Goal: Task Accomplishment & Management: Manage account settings

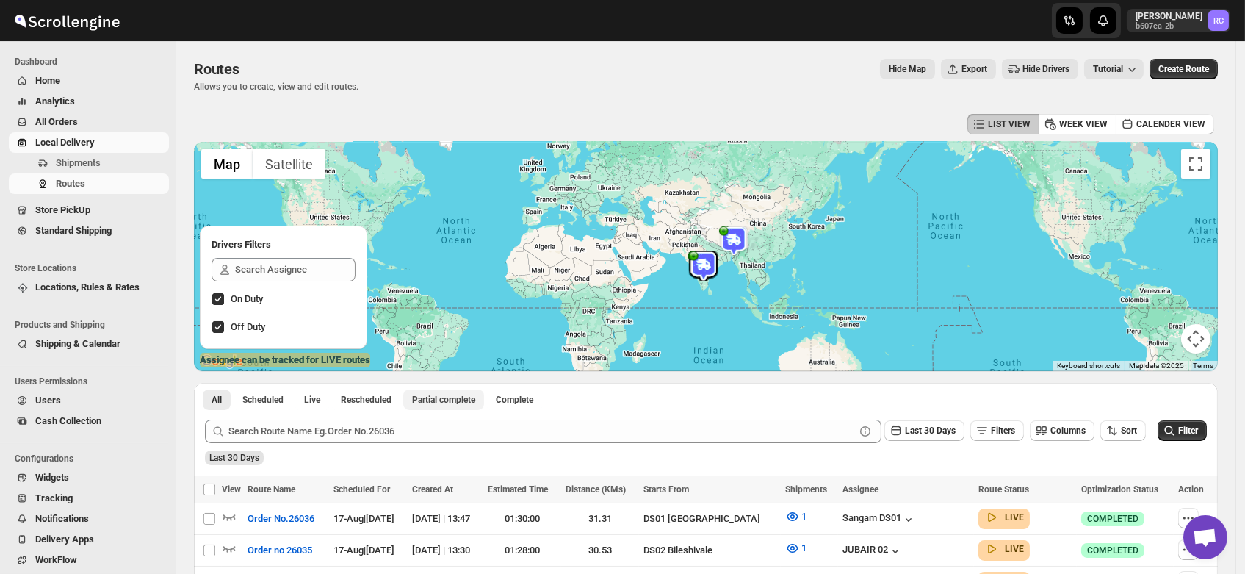
scroll to position [264, 0]
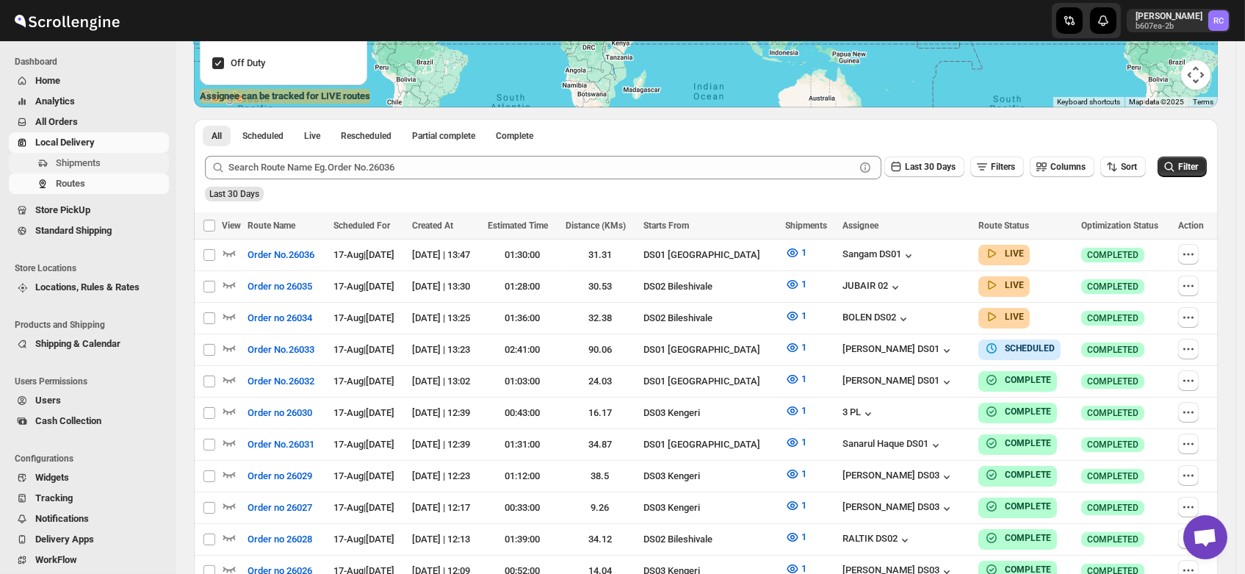
click at [78, 162] on span "Shipments" at bounding box center [78, 162] width 45 height 11
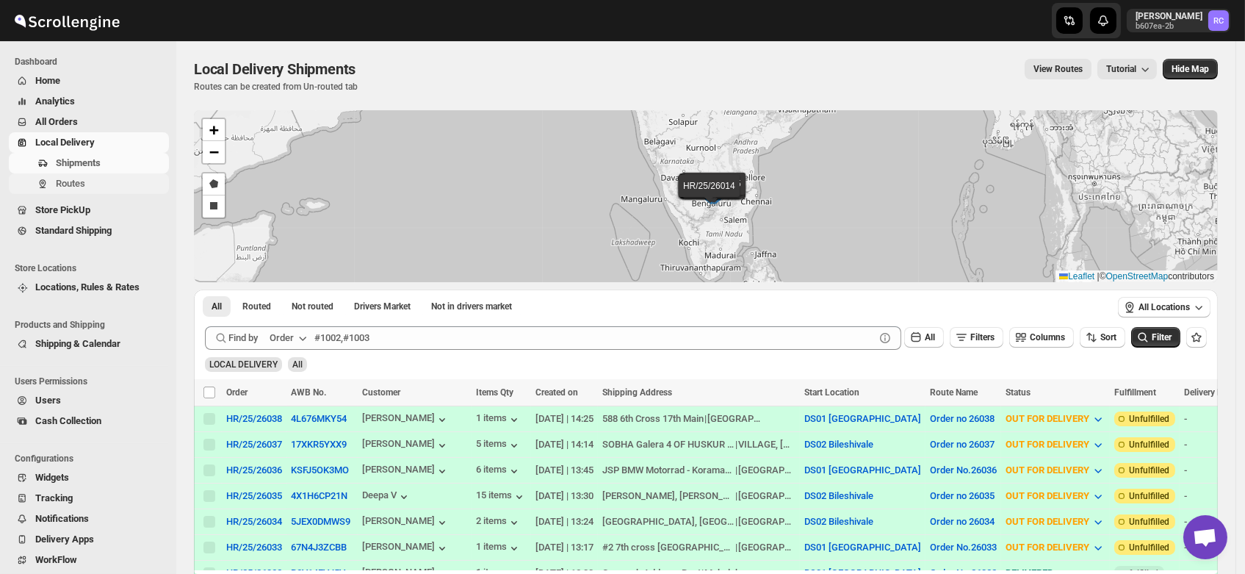
click at [73, 187] on span "Routes" at bounding box center [70, 183] width 29 height 11
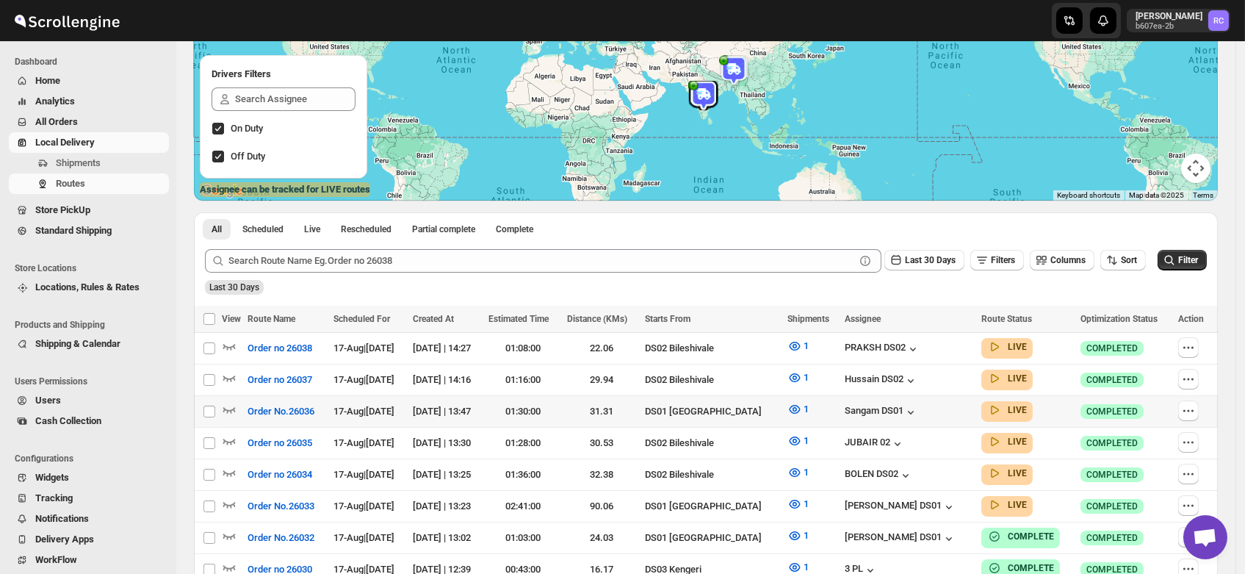
scroll to position [173, 0]
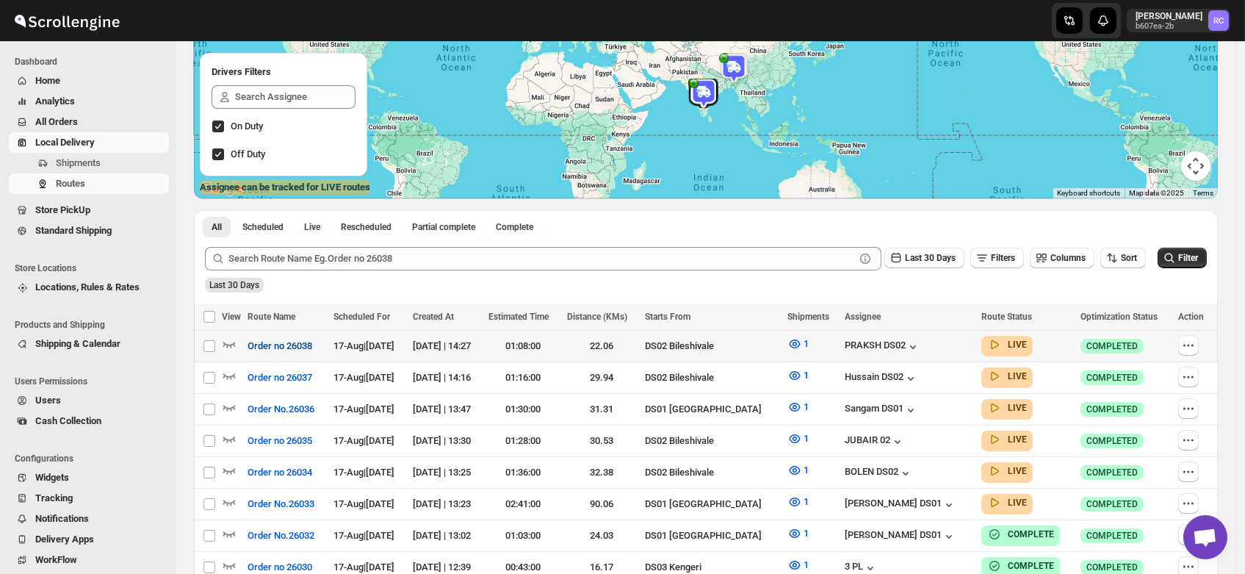
click at [281, 347] on span "Order no 26038" at bounding box center [280, 346] width 65 height 15
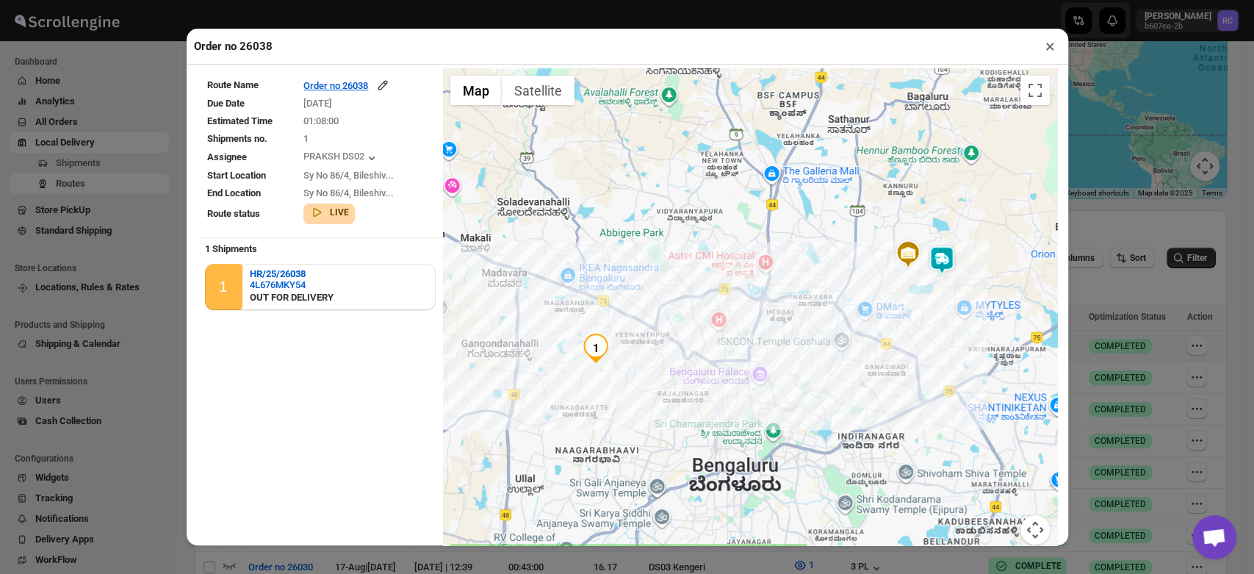
click at [1044, 49] on button "×" at bounding box center [1049, 46] width 21 height 21
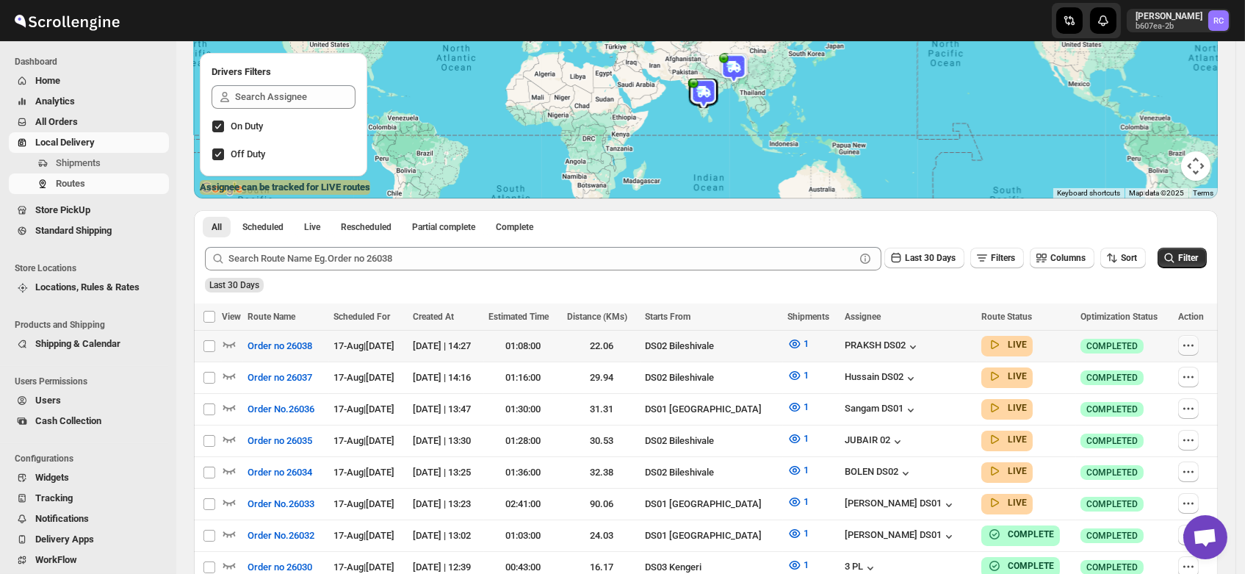
click at [1193, 344] on icon "button" at bounding box center [1188, 345] width 15 height 15
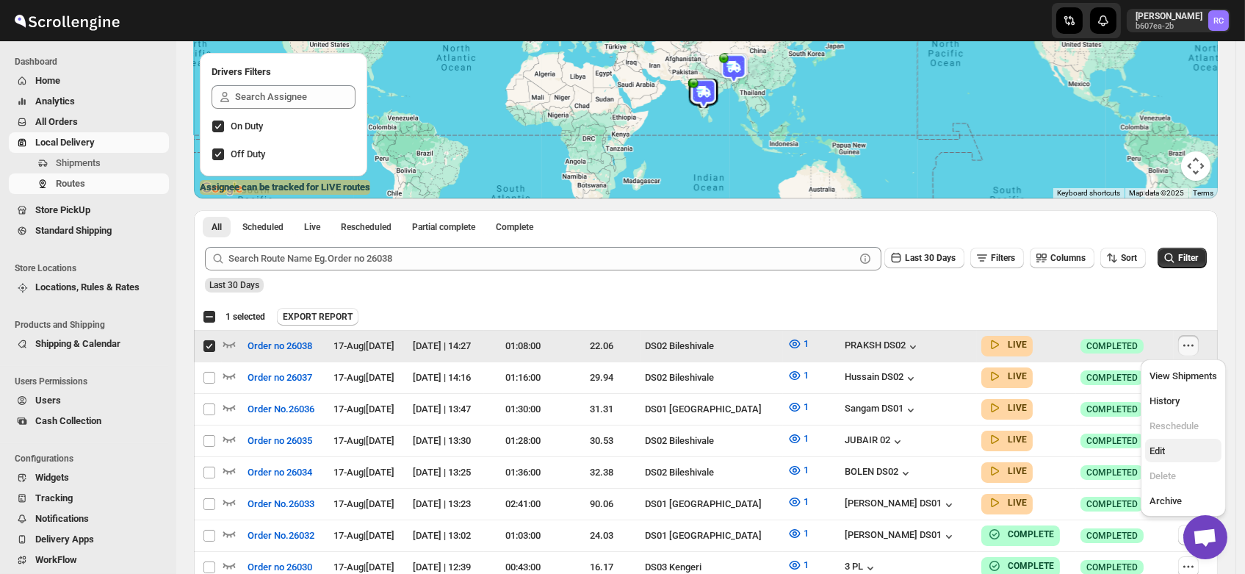
click at [1149, 456] on span "Edit" at bounding box center [1156, 450] width 15 height 11
checkbox input "false"
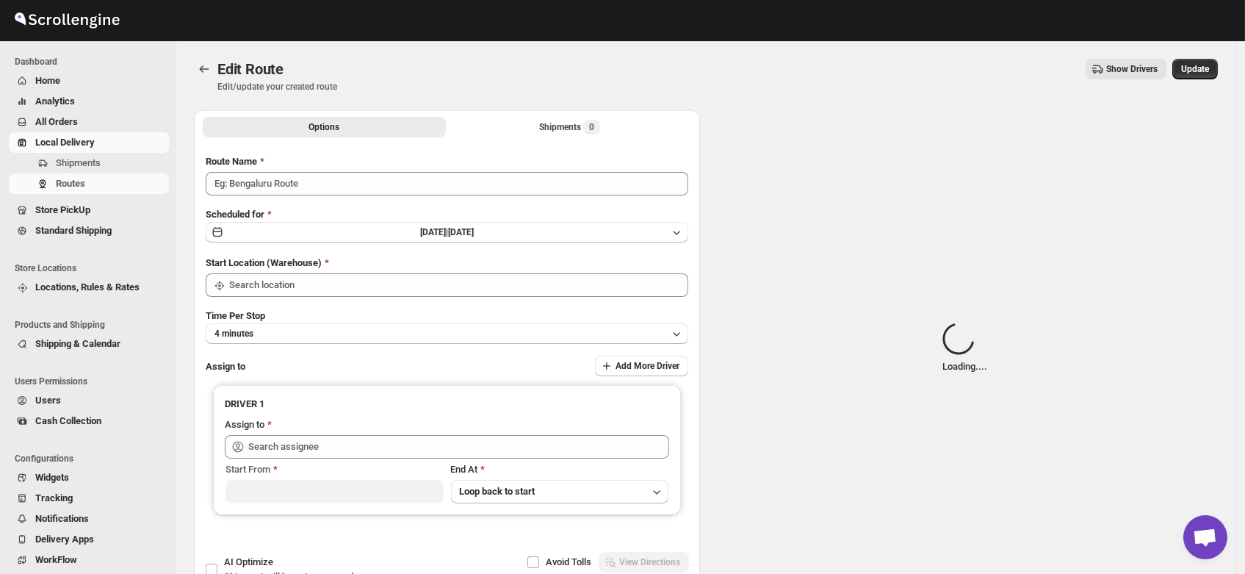
type input "Order no 26038"
type input "DS02 Bileshivale"
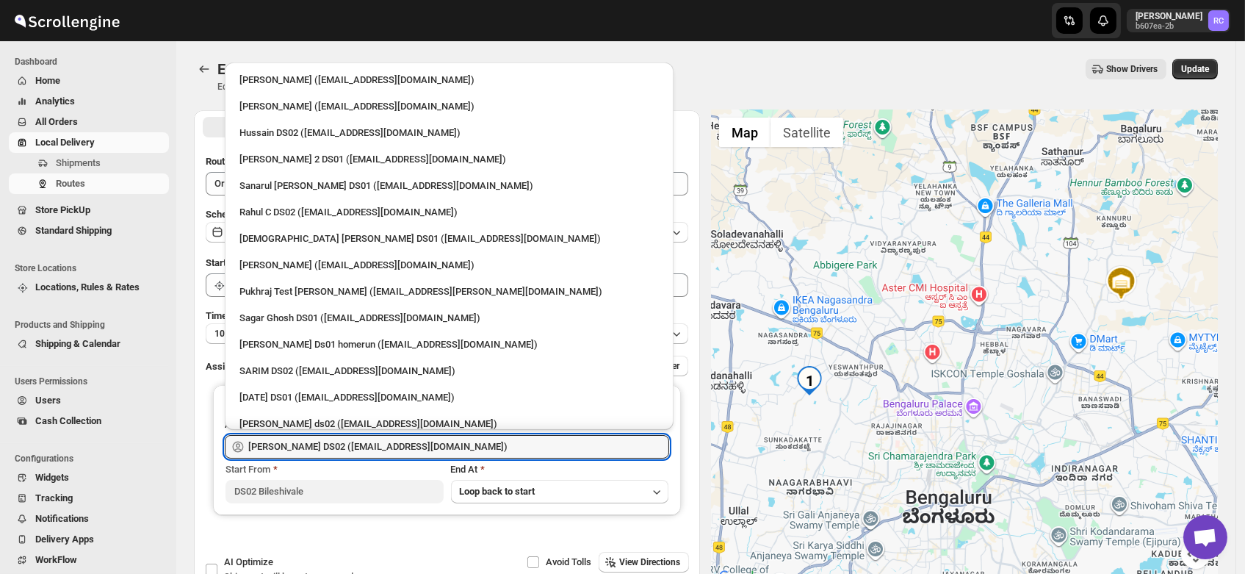
drag, startPoint x: 430, startPoint y: 445, endPoint x: 53, endPoint y: 469, distance: 377.6
click at [53, 469] on div "Skip to content Rahul Chopra b607ea-2b RC Dashboard Home Analytics All Orders L…" at bounding box center [622, 335] width 1245 height 671
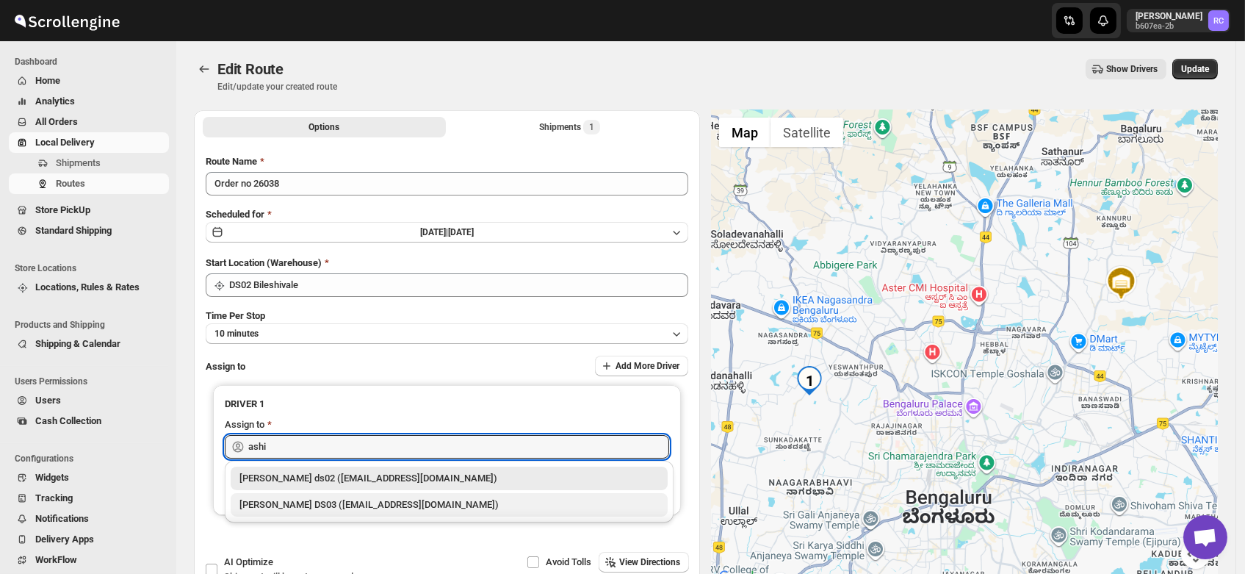
click at [306, 500] on div "ashik uddin DS03 (katiri8361@kimdyn.com)" at bounding box center [448, 504] width 419 height 15
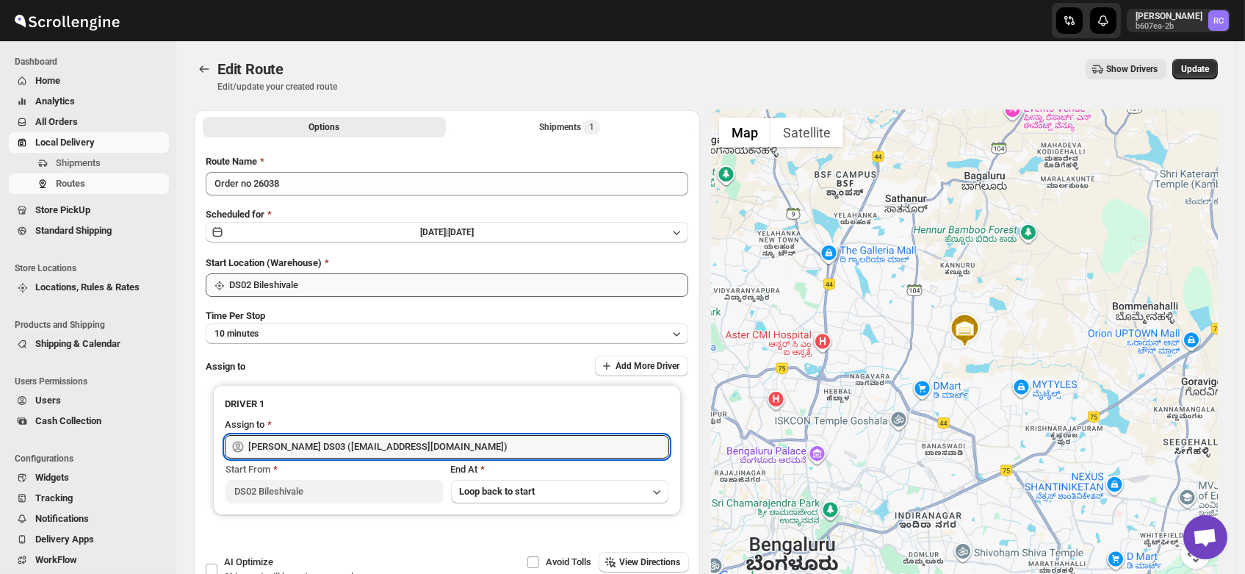
type input "ashik uddin DS03 (katiri8361@kimdyn.com)"
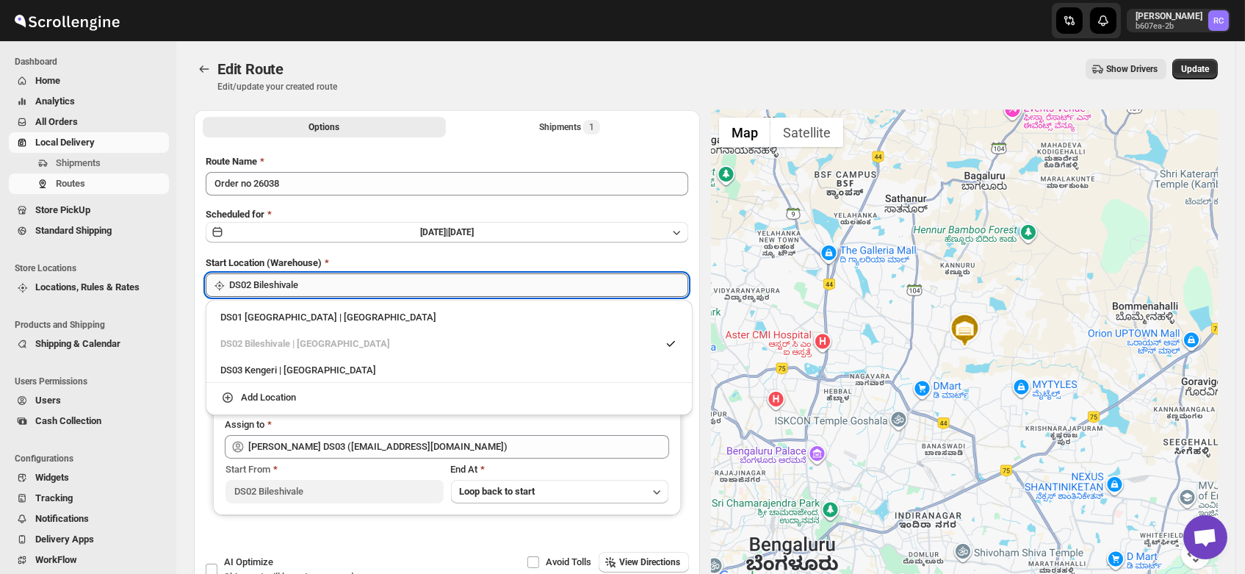
click at [331, 289] on input "DS02 Bileshivale" at bounding box center [458, 285] width 459 height 24
click at [323, 363] on div "DS03 Kengeri | Bengaluru" at bounding box center [449, 370] width 458 height 15
type input "DS03 Kengeri"
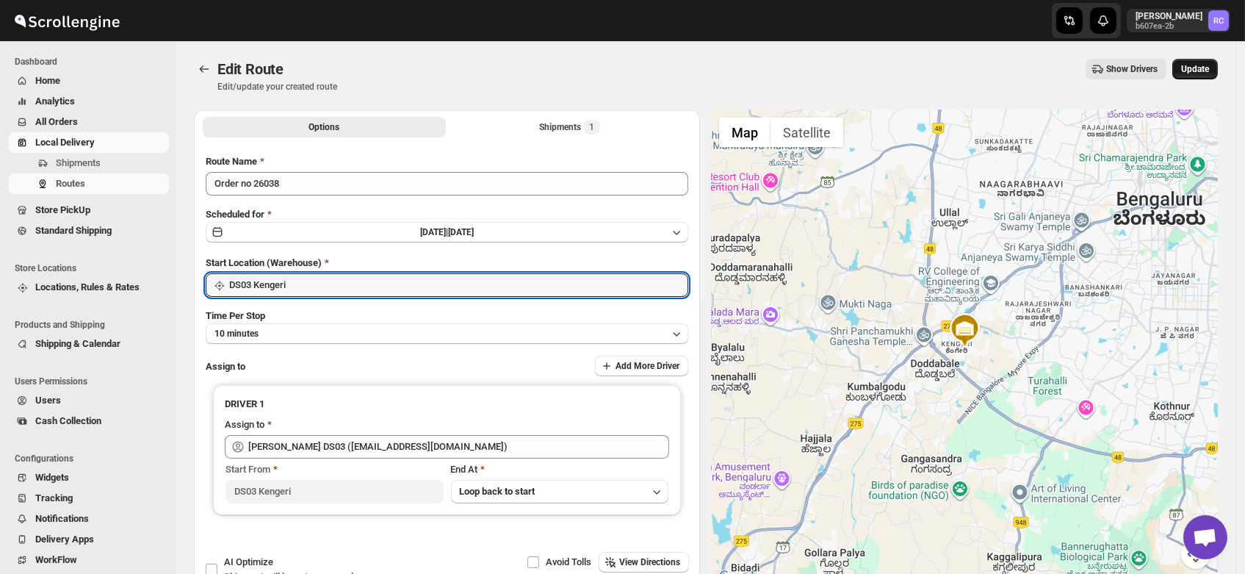
click at [1198, 68] on span "Update" at bounding box center [1195, 69] width 28 height 12
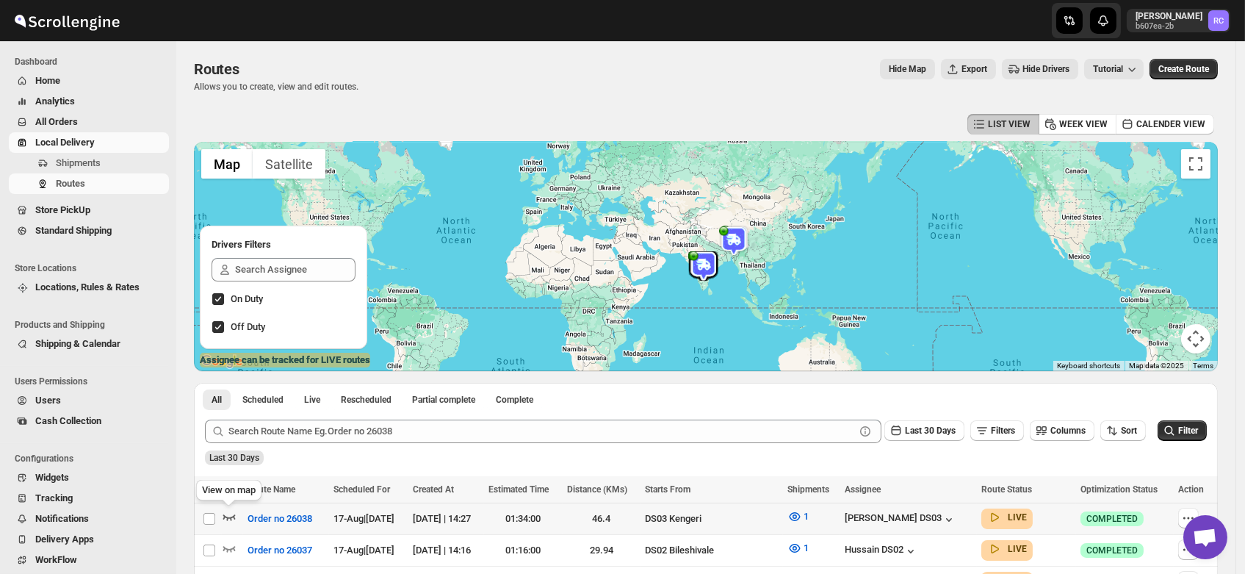
click at [229, 511] on icon "button" at bounding box center [229, 516] width 15 height 15
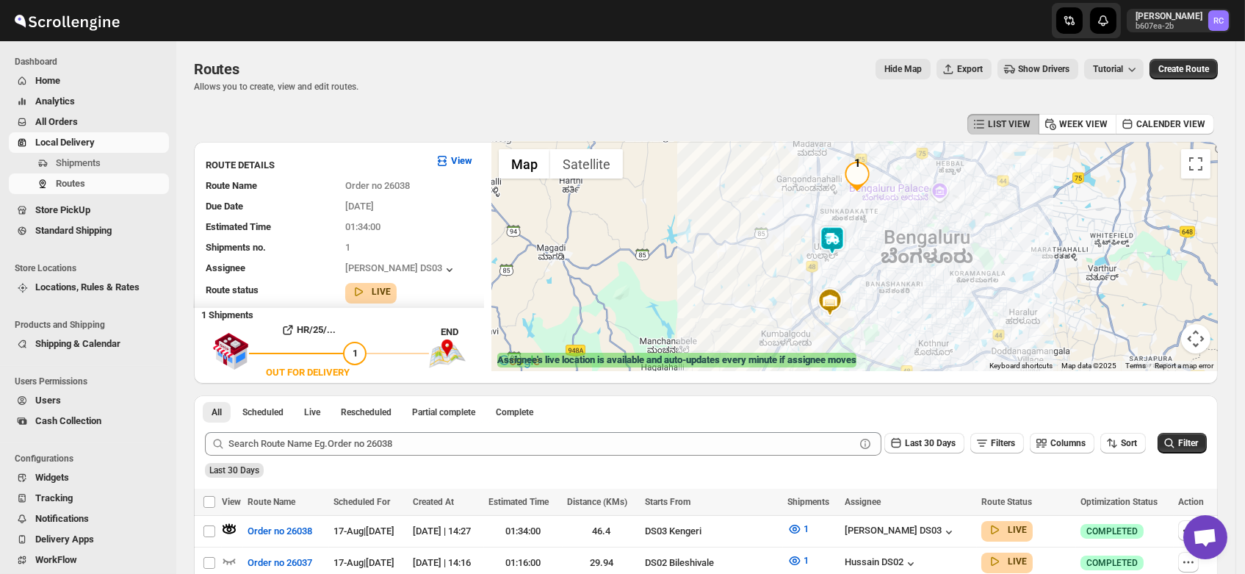
click at [840, 231] on img at bounding box center [831, 239] width 29 height 29
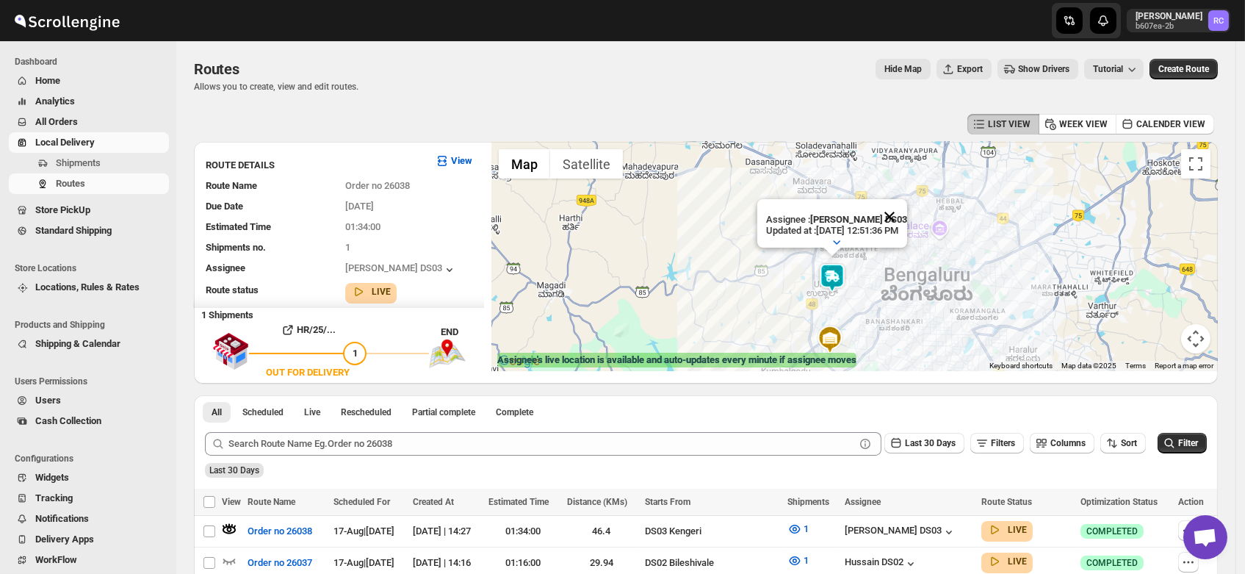
click at [907, 202] on button "Close" at bounding box center [889, 216] width 35 height 35
click at [235, 527] on icon "button" at bounding box center [229, 528] width 15 height 15
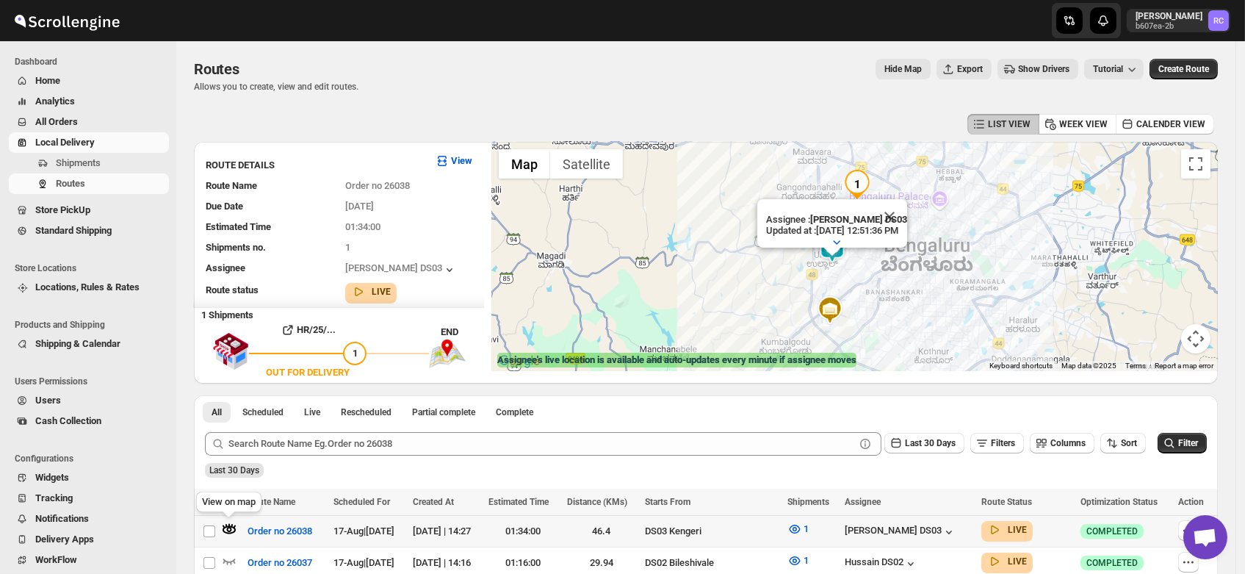
click at [227, 527] on icon "button" at bounding box center [229, 530] width 13 height 8
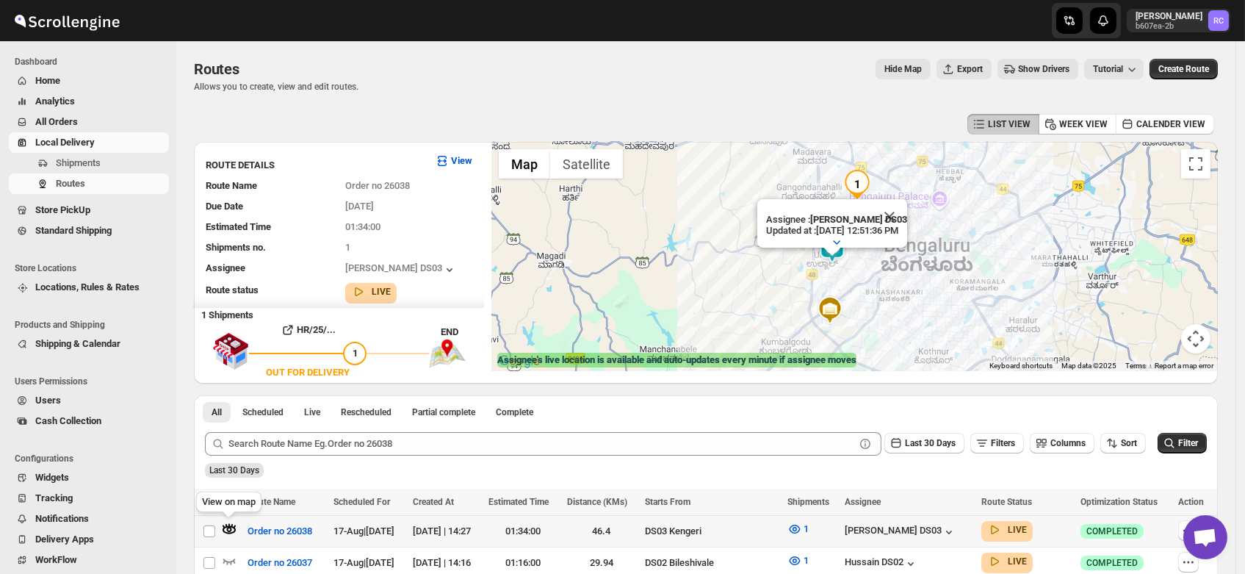
click at [227, 527] on icon "button" at bounding box center [229, 530] width 13 height 8
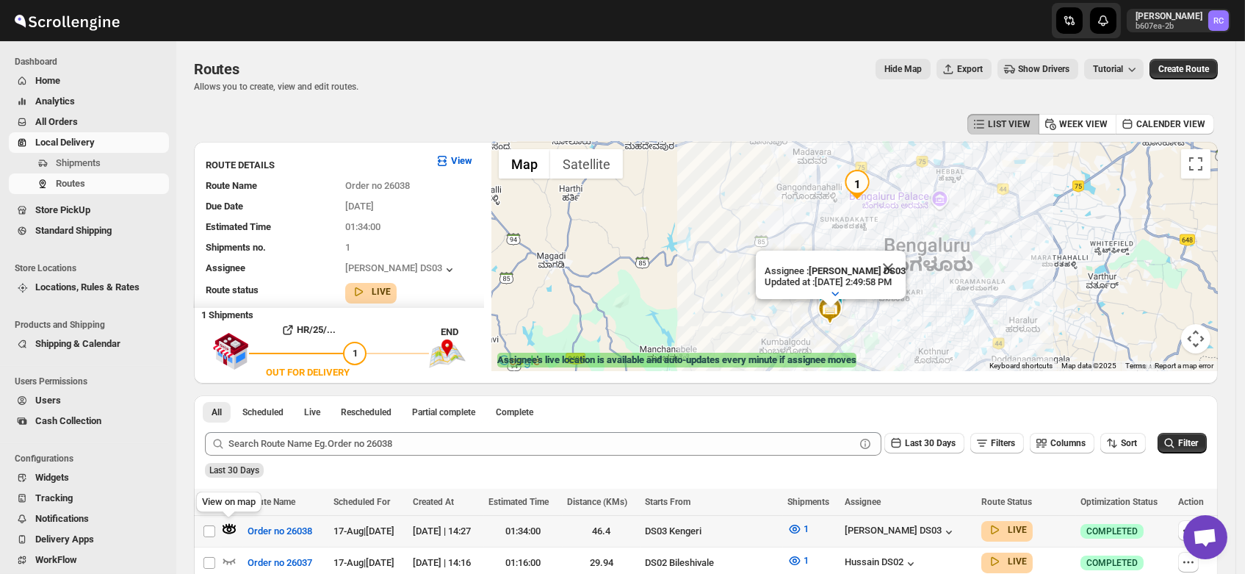
click at [227, 527] on icon "button" at bounding box center [229, 530] width 13 height 8
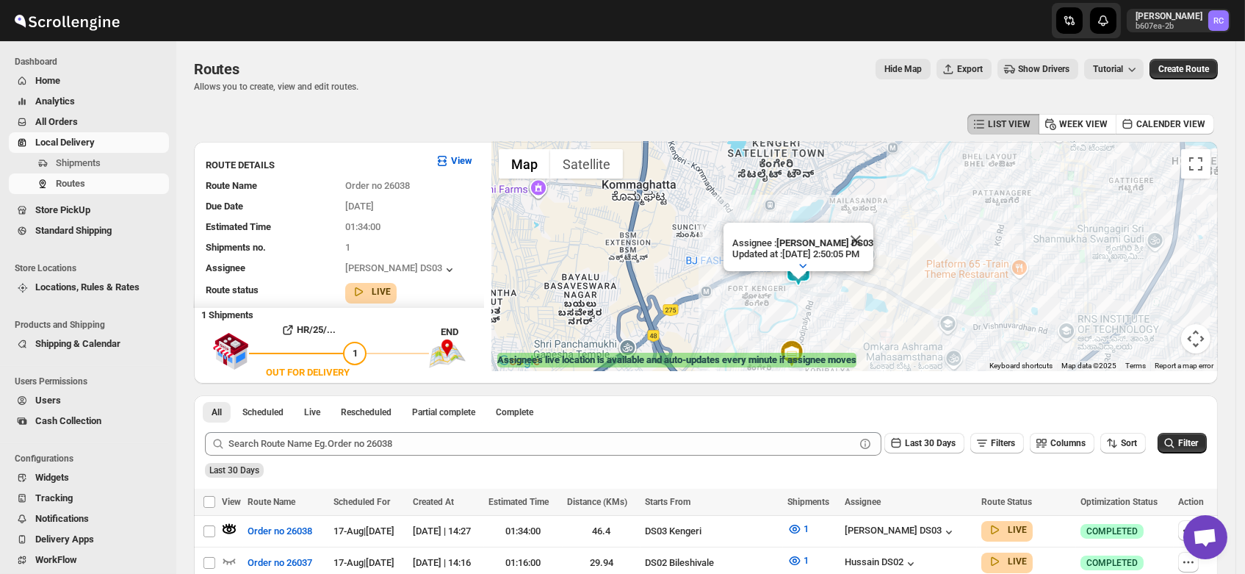
drag, startPoint x: 875, startPoint y: 274, endPoint x: 918, endPoint y: 225, distance: 65.6
click at [918, 225] on div "Assignee : ashik uddin DS03 Updated at : 8/17/2025, 2:50:05 PM Duty mode Enable…" at bounding box center [854, 256] width 726 height 229
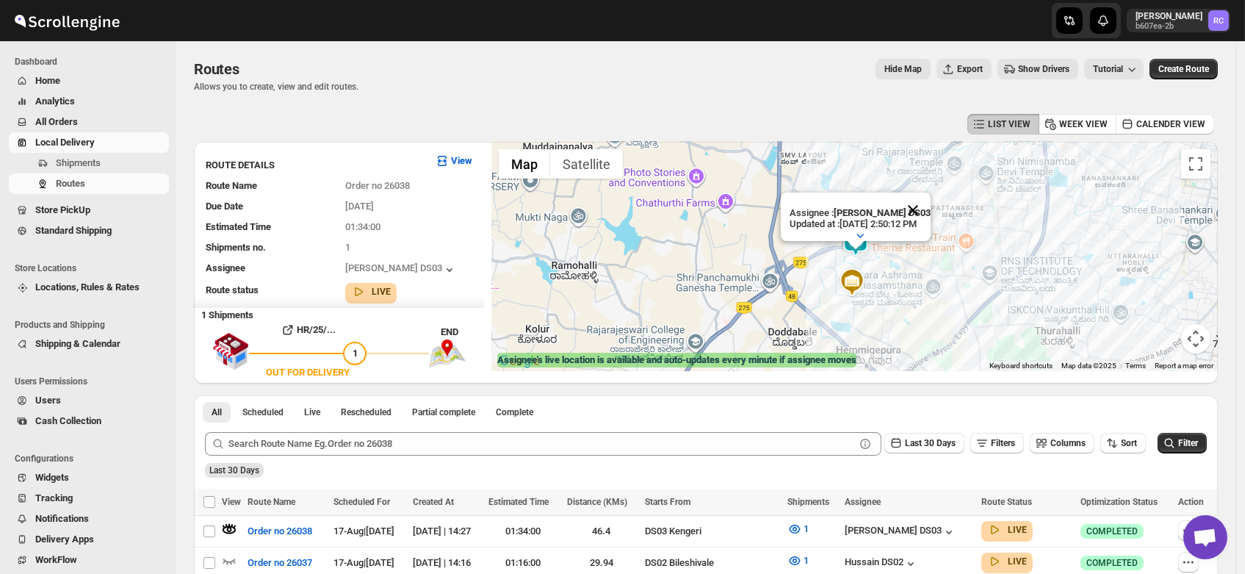
click at [929, 192] on button "Close" at bounding box center [912, 209] width 35 height 35
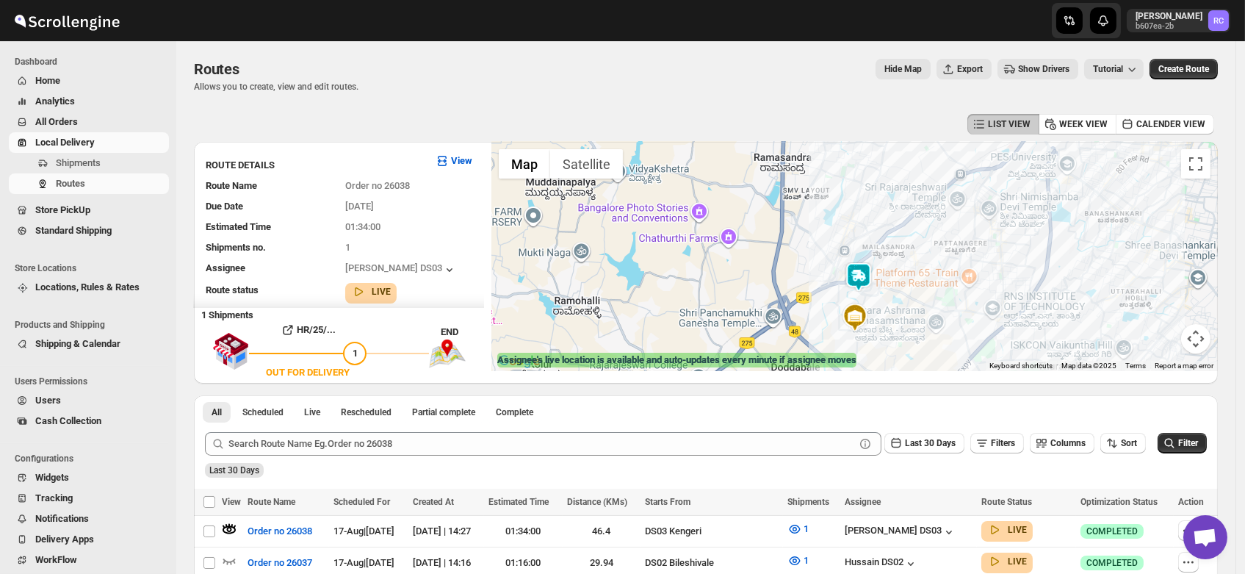
drag, startPoint x: 856, startPoint y: 181, endPoint x: 859, endPoint y: 221, distance: 40.6
click at [859, 221] on div at bounding box center [854, 256] width 726 height 229
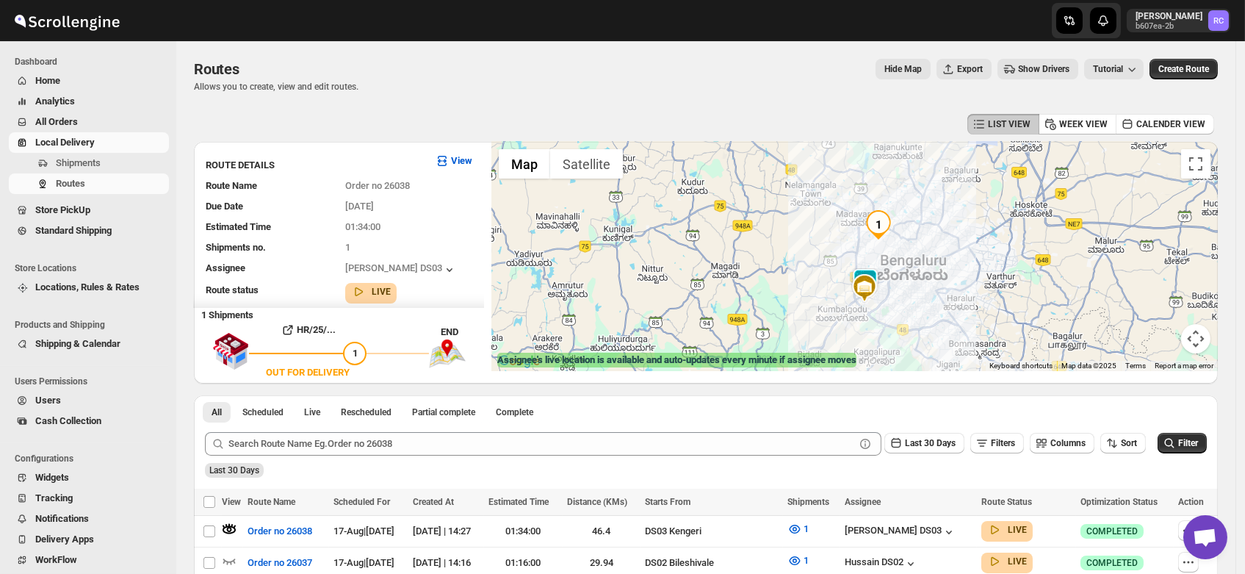
drag, startPoint x: 908, startPoint y: 200, endPoint x: 917, endPoint y: 285, distance: 85.7
click at [917, 285] on div at bounding box center [854, 256] width 726 height 229
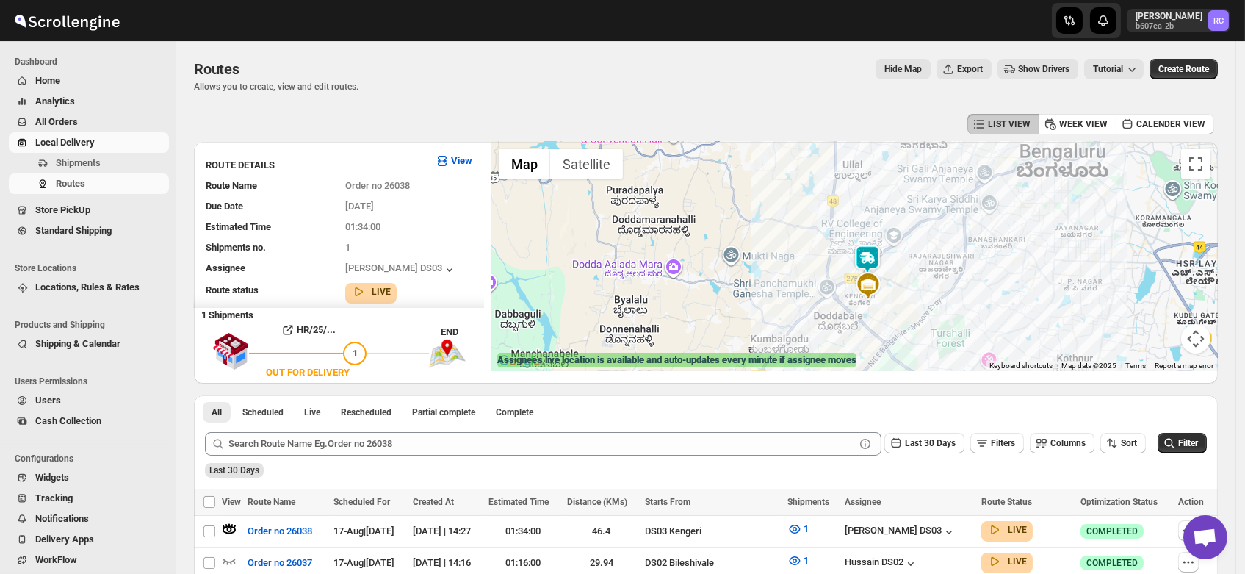
drag, startPoint x: 901, startPoint y: 309, endPoint x: 909, endPoint y: 253, distance: 57.0
click at [909, 253] on div at bounding box center [854, 256] width 726 height 229
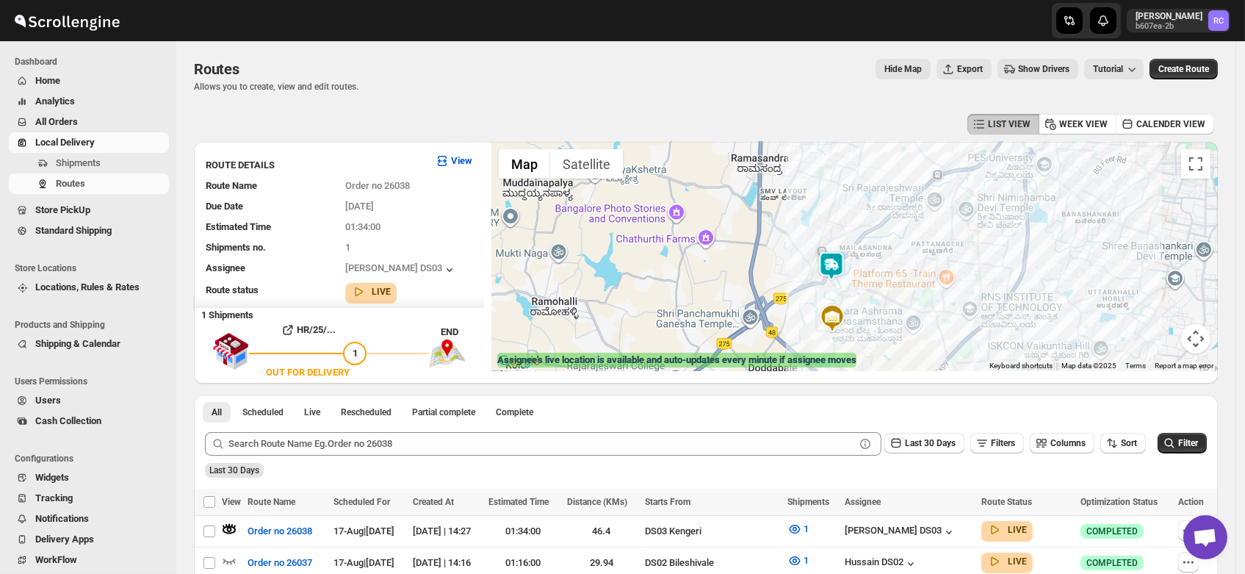
click at [837, 261] on img at bounding box center [831, 265] width 29 height 29
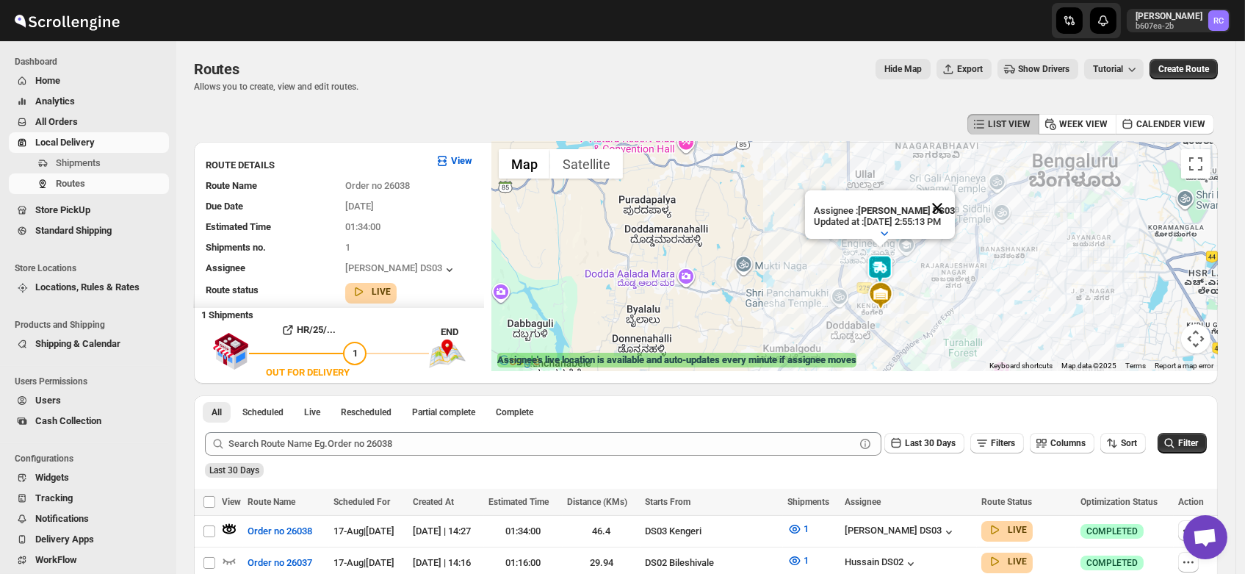
click at [953, 192] on button "Close" at bounding box center [937, 207] width 35 height 35
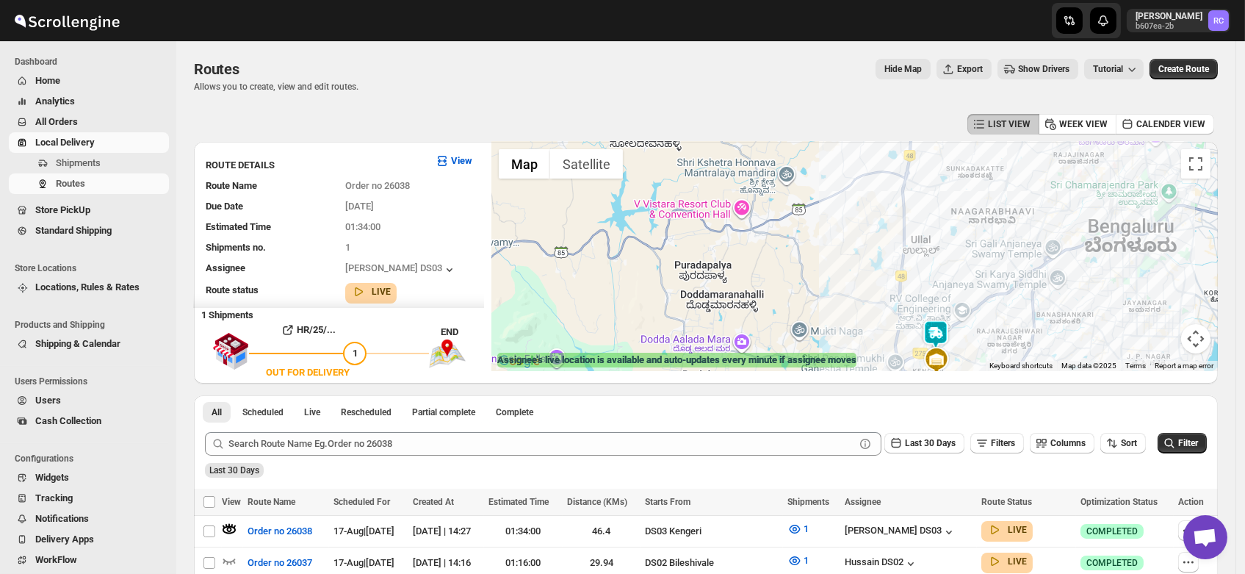
drag, startPoint x: 905, startPoint y: 184, endPoint x: 961, endPoint y: 251, distance: 87.6
click at [961, 251] on div at bounding box center [854, 256] width 726 height 229
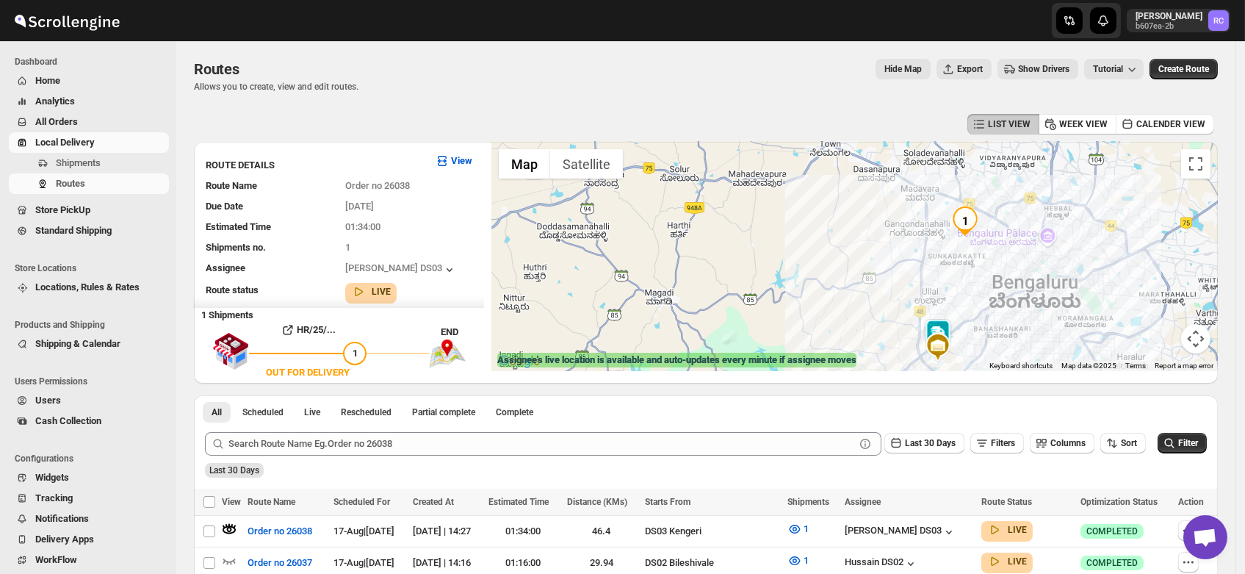
drag, startPoint x: 956, startPoint y: 229, endPoint x: 945, endPoint y: 278, distance: 50.4
click at [945, 278] on div at bounding box center [854, 256] width 726 height 229
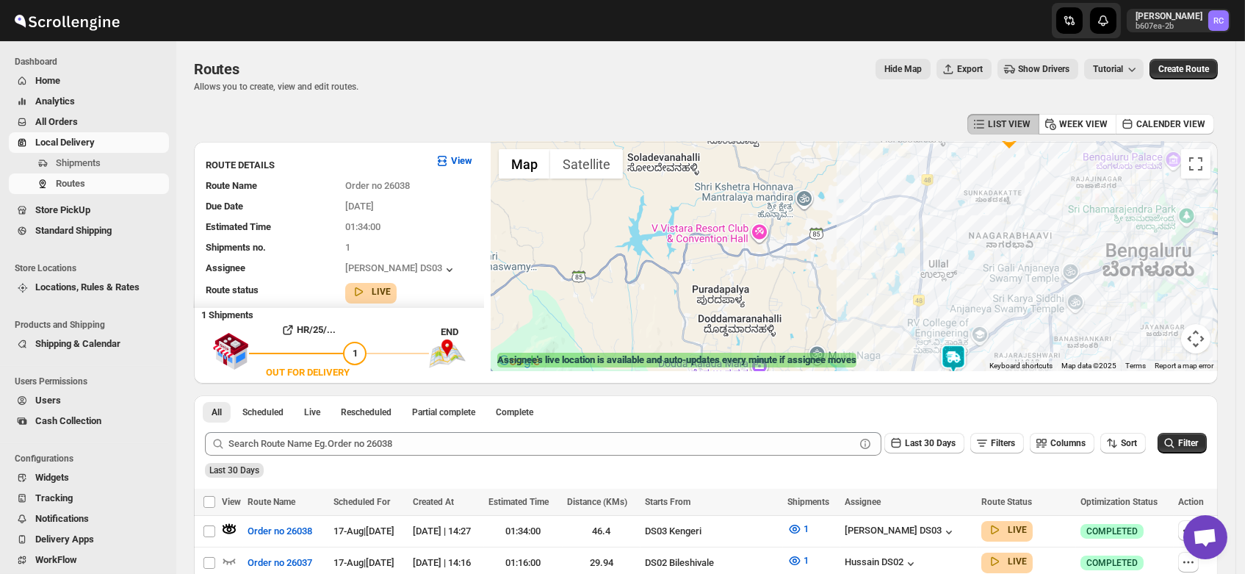
drag, startPoint x: 945, startPoint y: 278, endPoint x: 968, endPoint y: 234, distance: 50.3
click at [968, 234] on div at bounding box center [854, 256] width 726 height 229
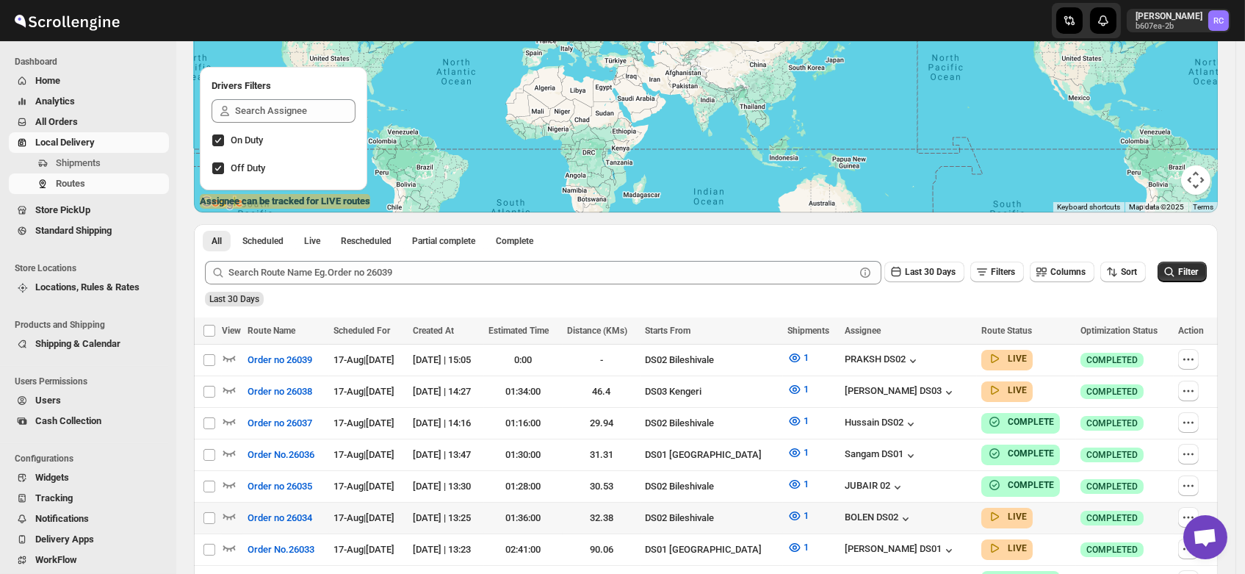
scroll to position [159, 0]
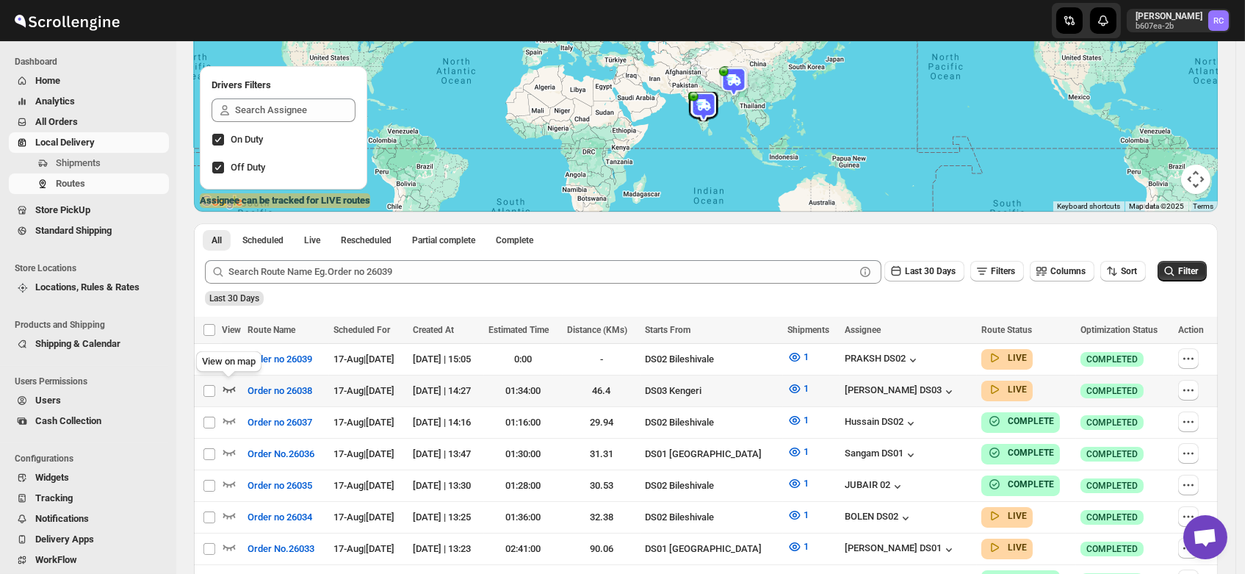
click at [226, 381] on icon "button" at bounding box center [229, 388] width 15 height 15
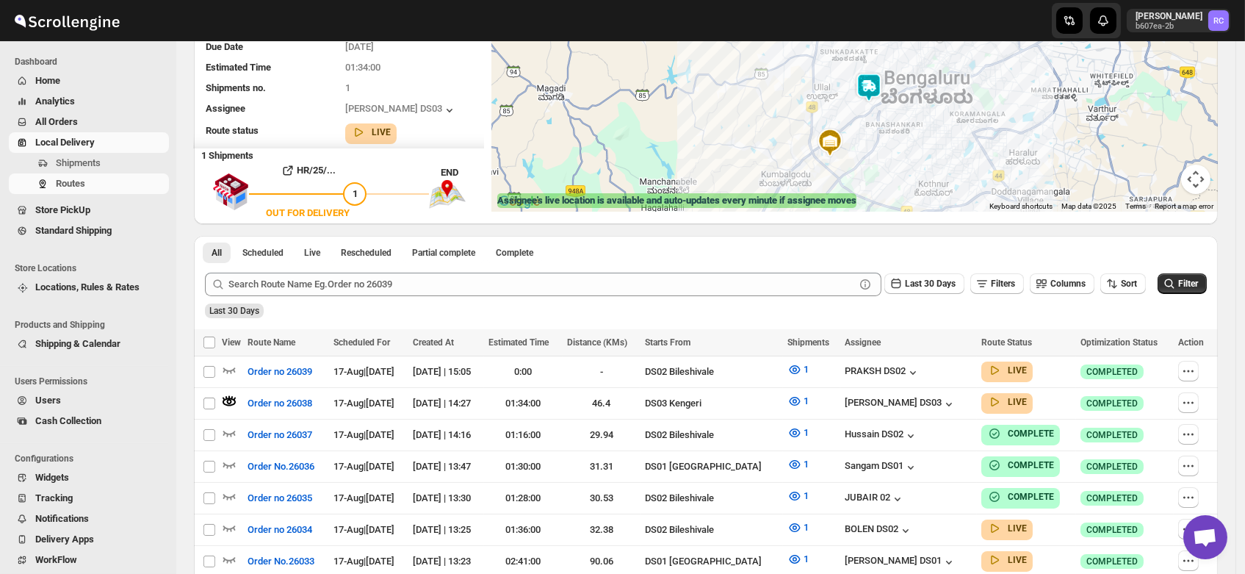
scroll to position [0, 0]
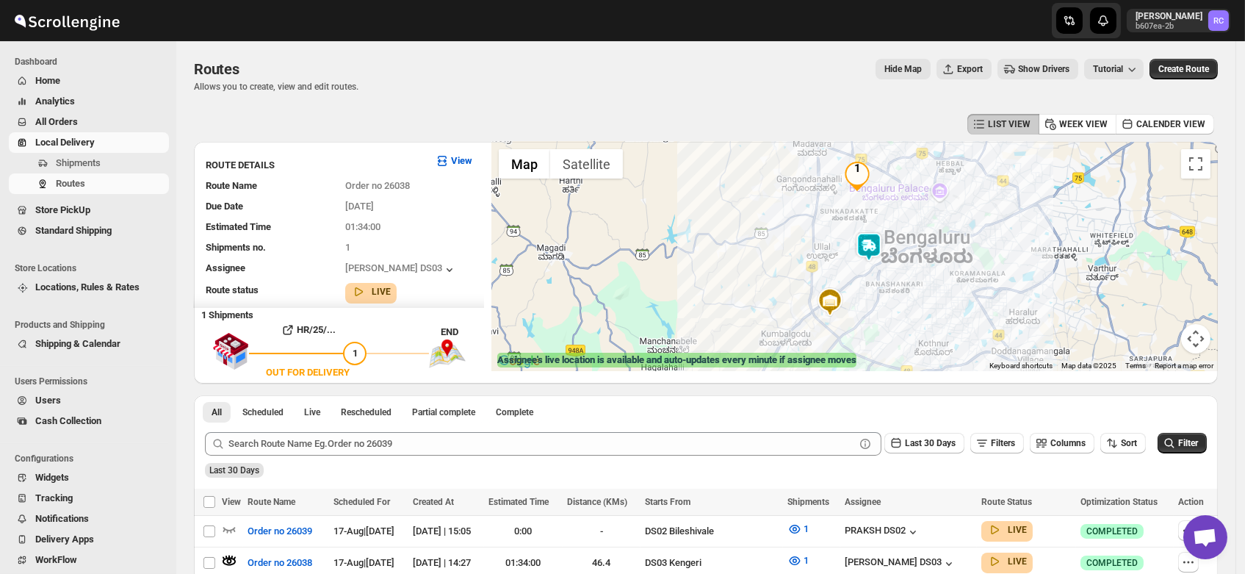
click at [873, 243] on img at bounding box center [868, 246] width 29 height 29
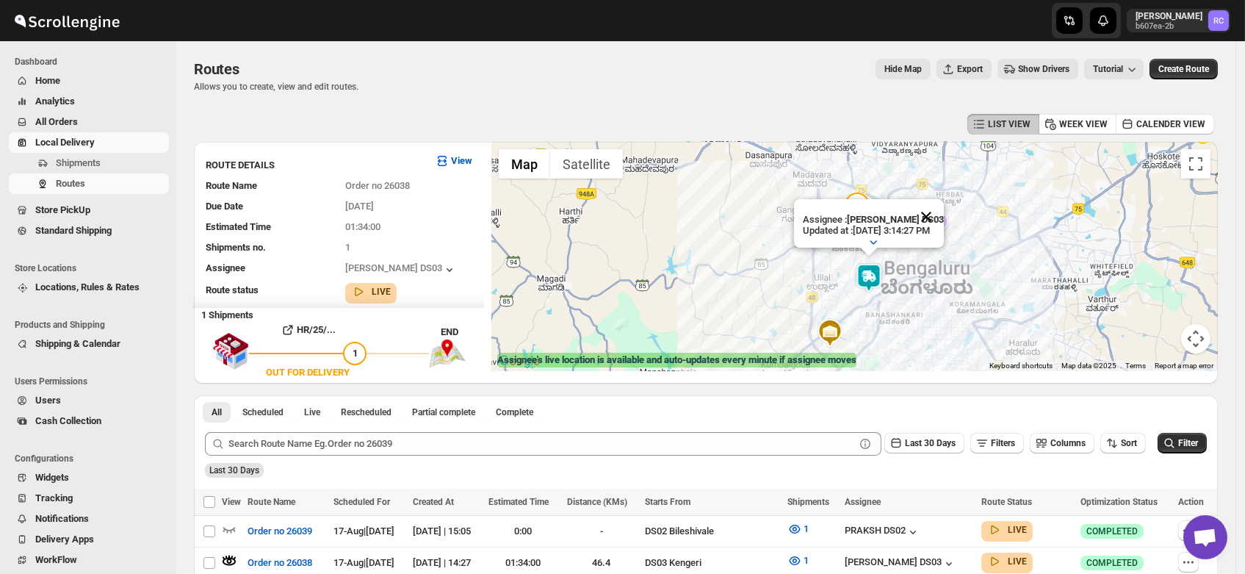
click at [942, 204] on button "Close" at bounding box center [926, 216] width 35 height 35
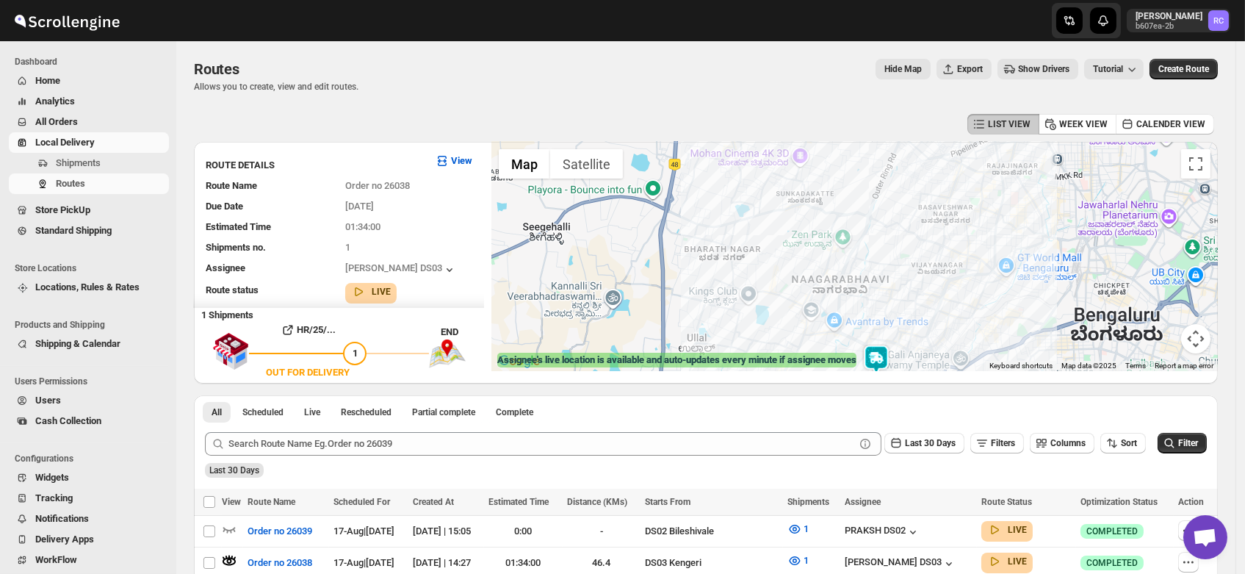
drag, startPoint x: 886, startPoint y: 292, endPoint x: 895, endPoint y: 202, distance: 90.0
click at [895, 202] on div at bounding box center [854, 256] width 726 height 229
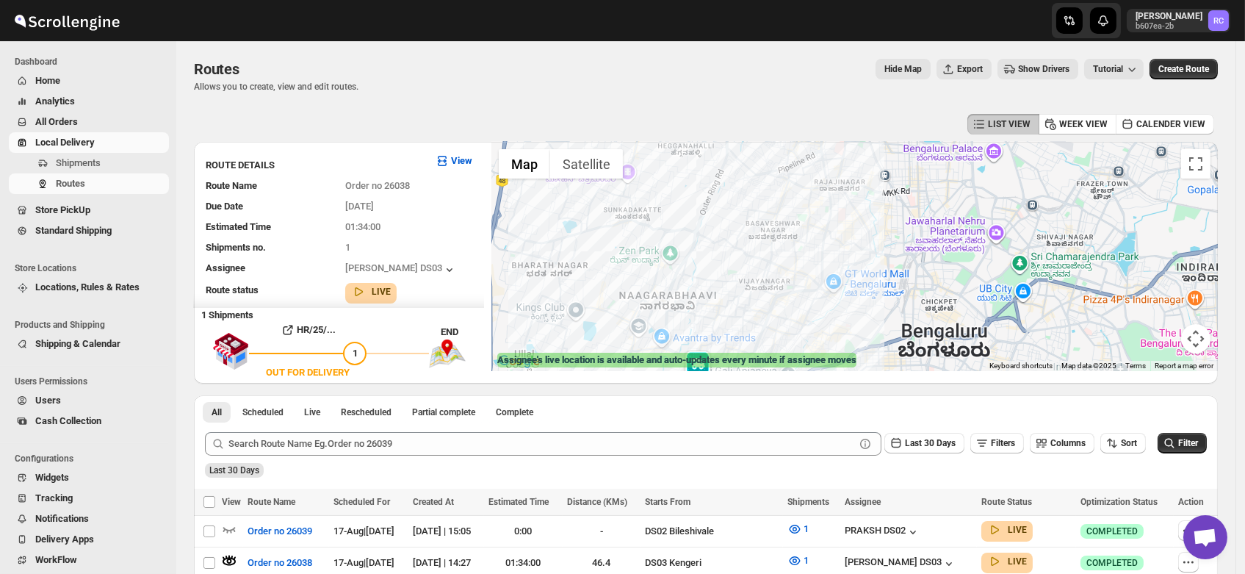
drag, startPoint x: 915, startPoint y: 250, endPoint x: 732, endPoint y: 267, distance: 183.7
click at [732, 267] on div at bounding box center [854, 256] width 726 height 229
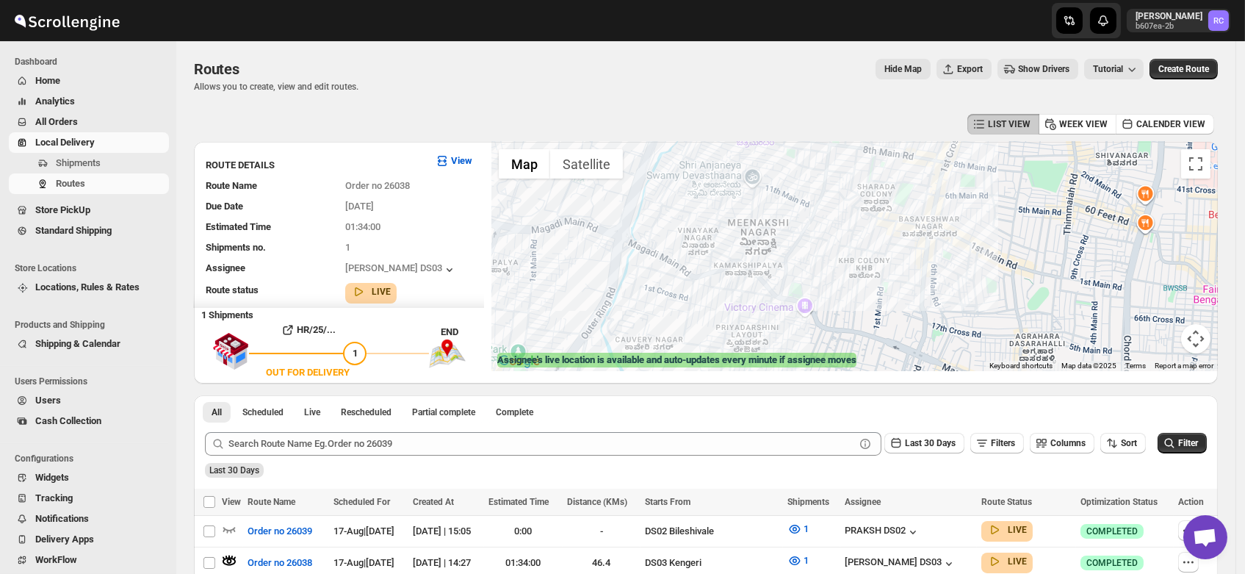
drag, startPoint x: 808, startPoint y: 248, endPoint x: 834, endPoint y: 414, distance: 168.8
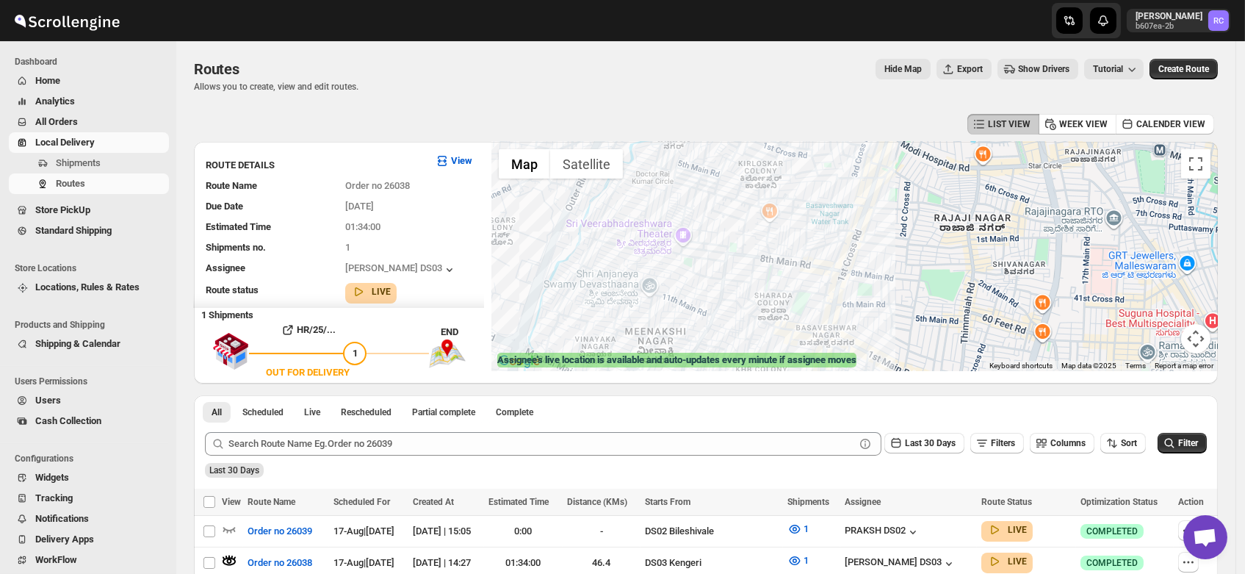
drag, startPoint x: 875, startPoint y: 292, endPoint x: 701, endPoint y: 257, distance: 177.6
click at [701, 257] on div at bounding box center [854, 256] width 726 height 229
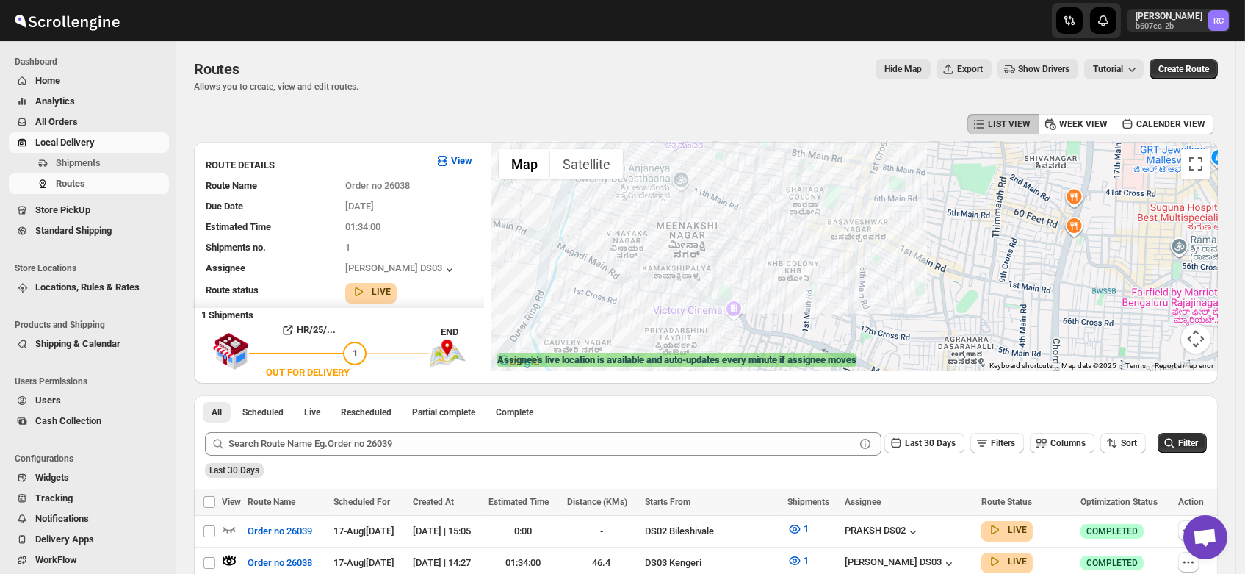
drag, startPoint x: 863, startPoint y: 284, endPoint x: 921, endPoint y: 174, distance: 123.9
click at [921, 174] on div at bounding box center [854, 256] width 726 height 229
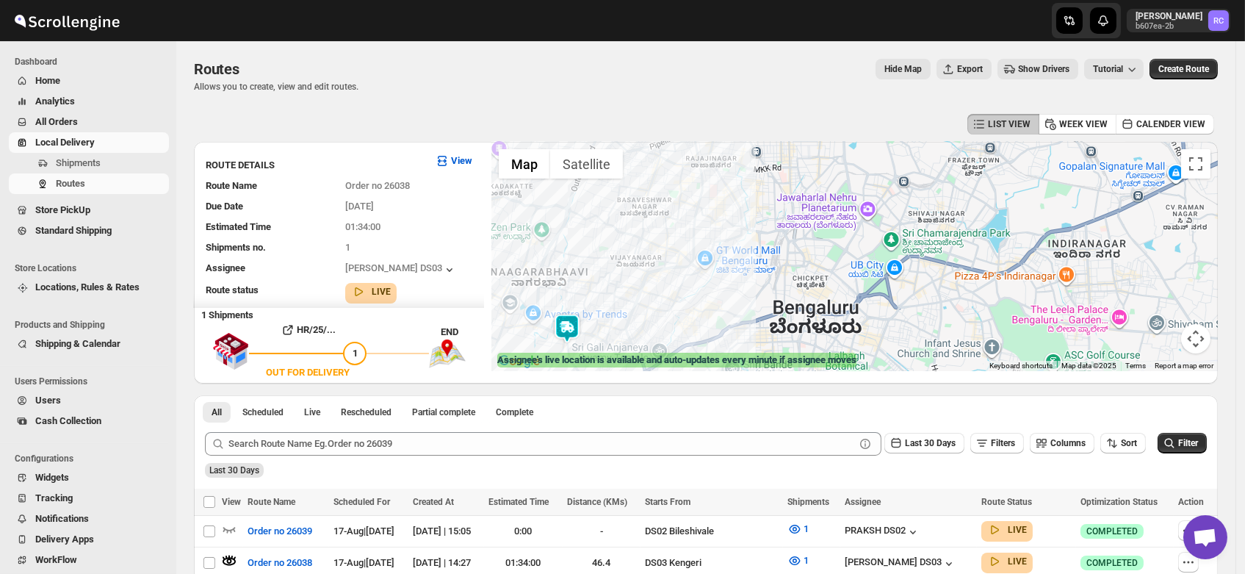
drag, startPoint x: 993, startPoint y: 312, endPoint x: 726, endPoint y: 233, distance: 278.9
click at [726, 233] on div at bounding box center [854, 256] width 726 height 229
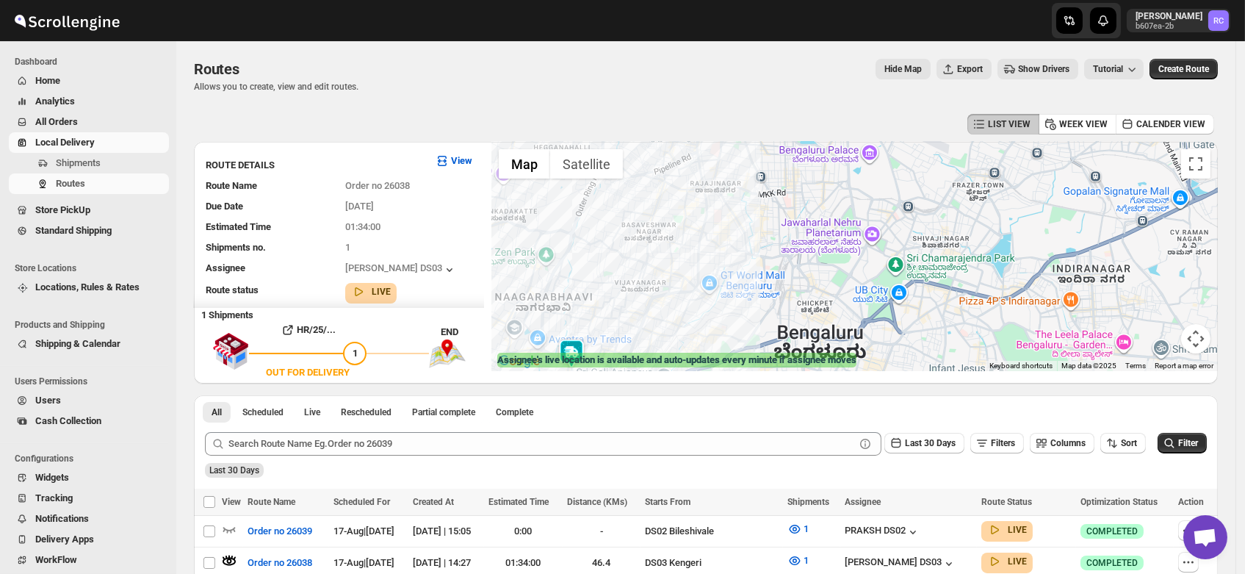
drag, startPoint x: 768, startPoint y: 192, endPoint x: 775, endPoint y: 223, distance: 31.5
click at [775, 223] on div at bounding box center [854, 256] width 726 height 229
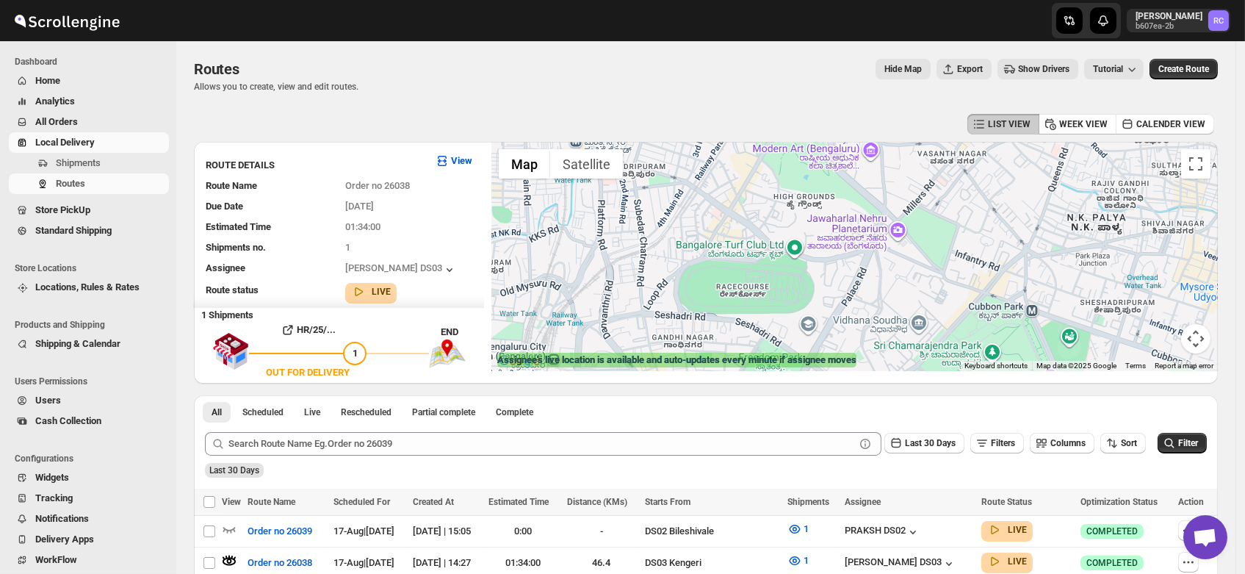
drag, startPoint x: 936, startPoint y: 256, endPoint x: 639, endPoint y: 174, distance: 308.6
click at [639, 174] on div at bounding box center [854, 256] width 726 height 229
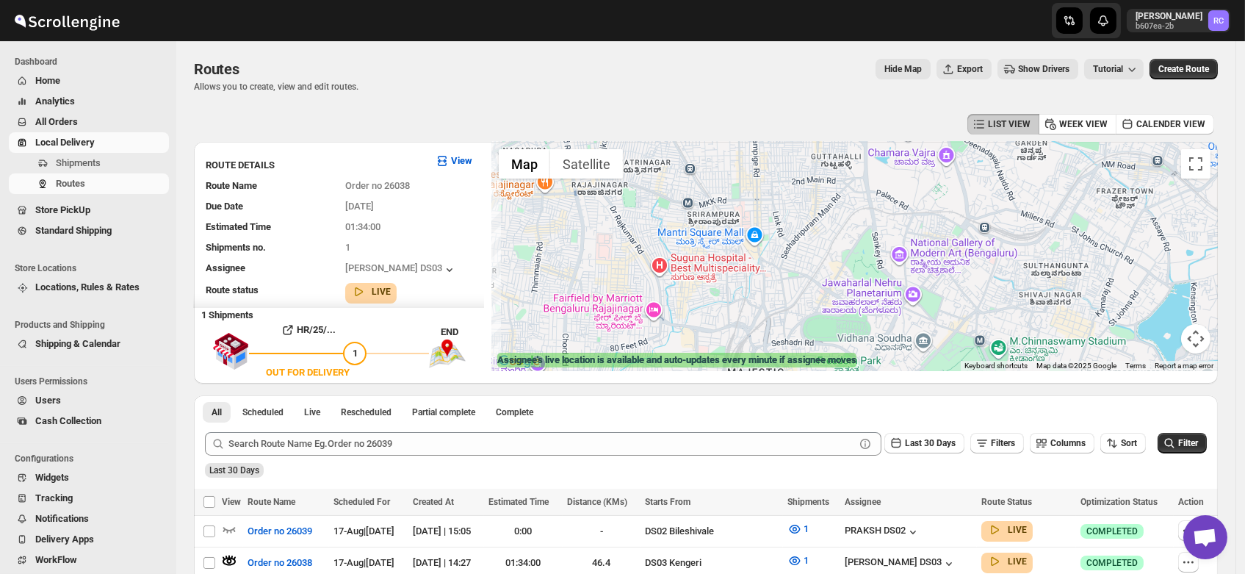
drag, startPoint x: 638, startPoint y: 191, endPoint x: 788, endPoint y: 292, distance: 181.1
click at [788, 292] on div at bounding box center [854, 256] width 726 height 229
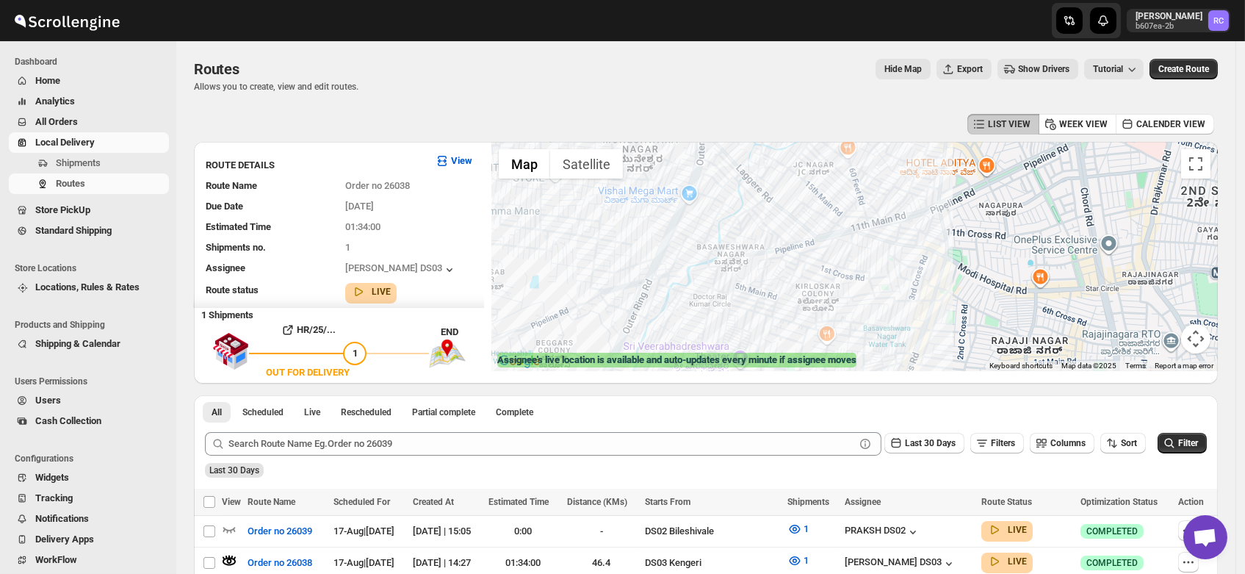
drag, startPoint x: 649, startPoint y: 254, endPoint x: 864, endPoint y: 363, distance: 241.8
click at [864, 363] on div "← Move left → Move right ↑ Move up ↓ Move down + Zoom in - Zoom out Home Jump l…" at bounding box center [854, 256] width 726 height 229
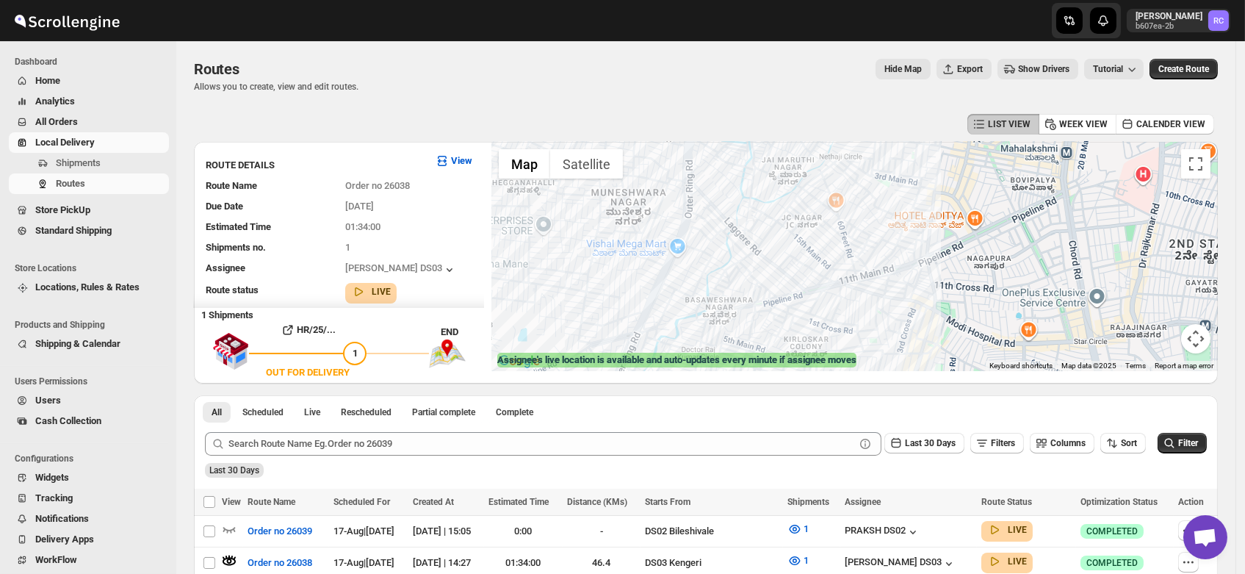
drag, startPoint x: 718, startPoint y: 228, endPoint x: 699, endPoint y: 280, distance: 54.8
click at [699, 280] on div at bounding box center [854, 256] width 726 height 229
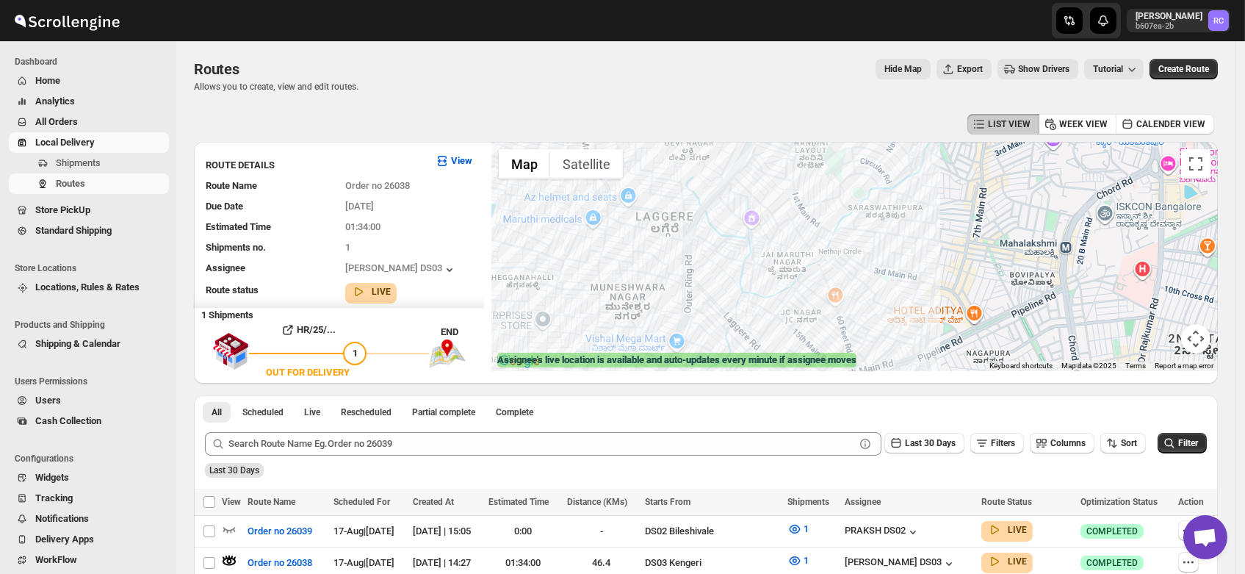
drag, startPoint x: 726, startPoint y: 232, endPoint x: 732, endPoint y: 372, distance: 140.4
click at [732, 372] on div "← Move left → Move right ↑ Move up ↓ Move down + Zoom in - Zoom out Home Jump l…" at bounding box center [854, 263] width 726 height 242
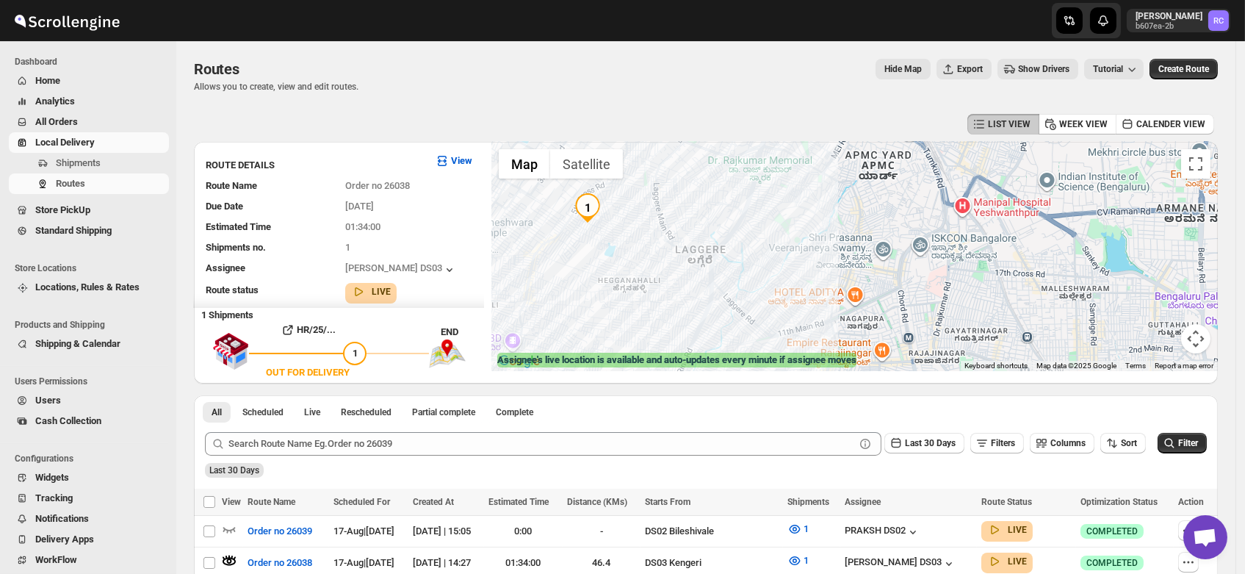
click at [729, 278] on div at bounding box center [854, 256] width 726 height 229
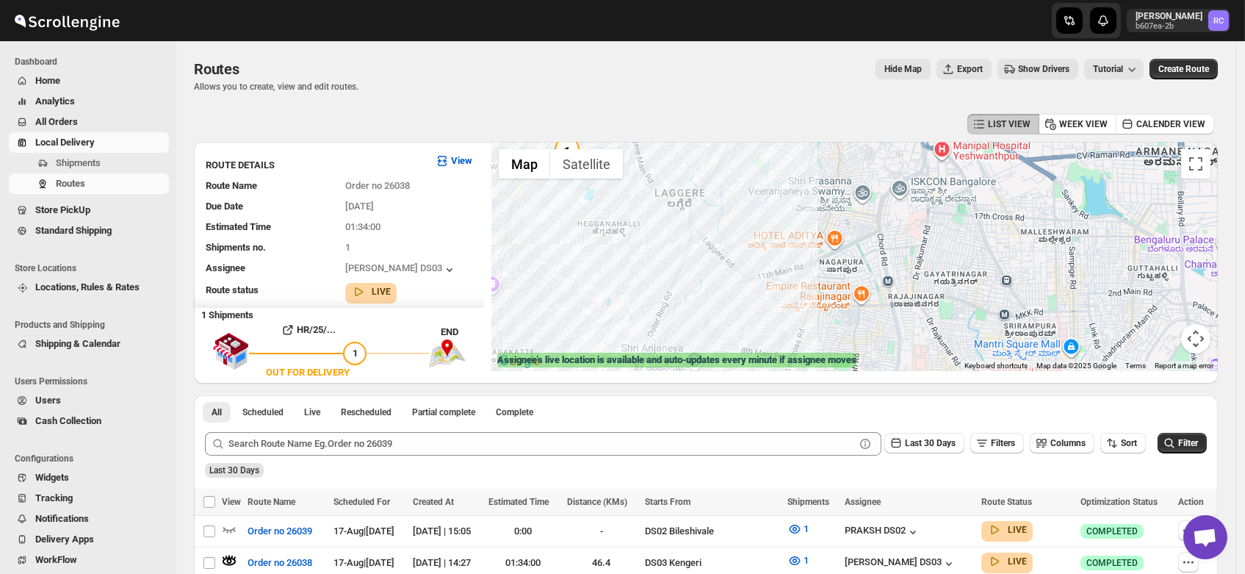
drag, startPoint x: 737, startPoint y: 286, endPoint x: 717, endPoint y: 228, distance: 62.3
click at [717, 228] on div at bounding box center [854, 256] width 726 height 229
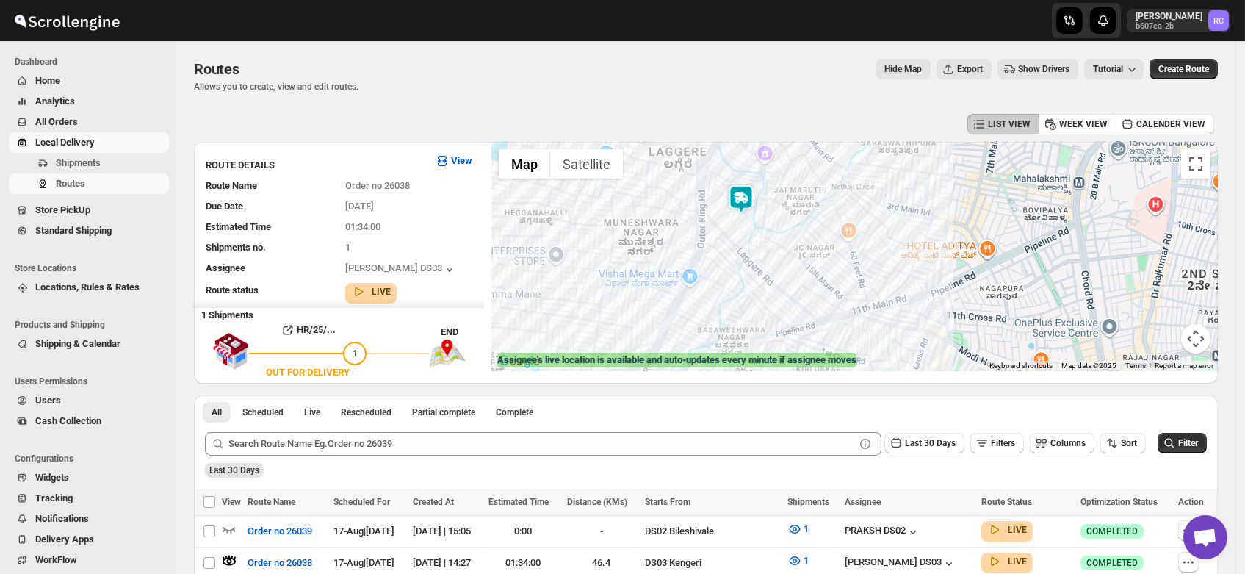
click at [751, 202] on img at bounding box center [740, 198] width 29 height 29
click at [743, 195] on img at bounding box center [740, 198] width 29 height 29
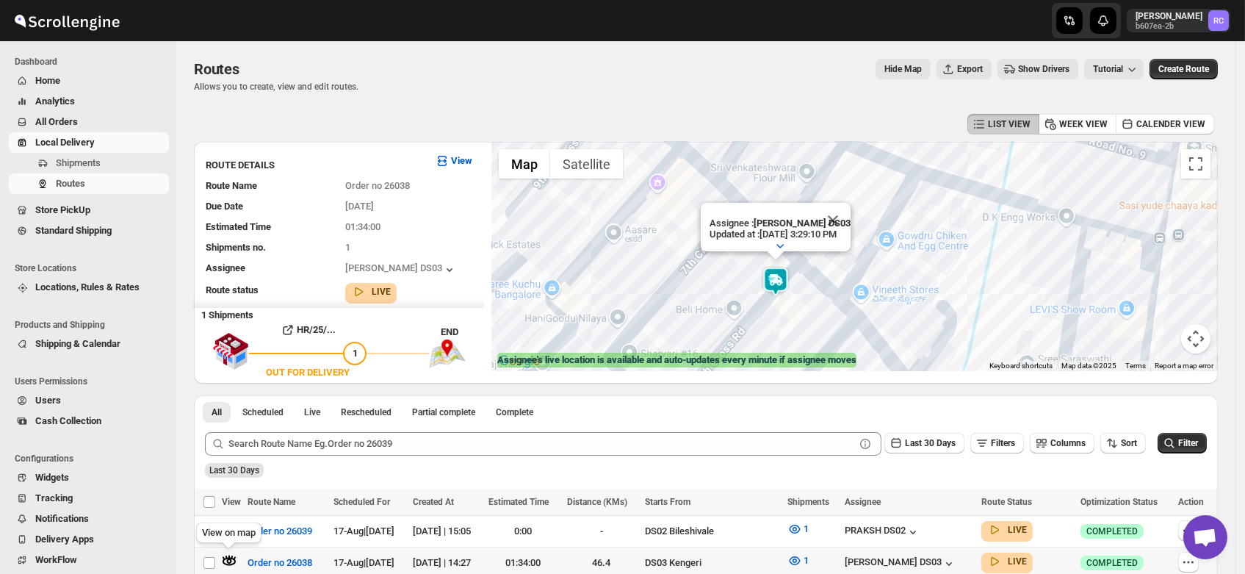
click at [231, 558] on icon "button" at bounding box center [229, 560] width 5 height 5
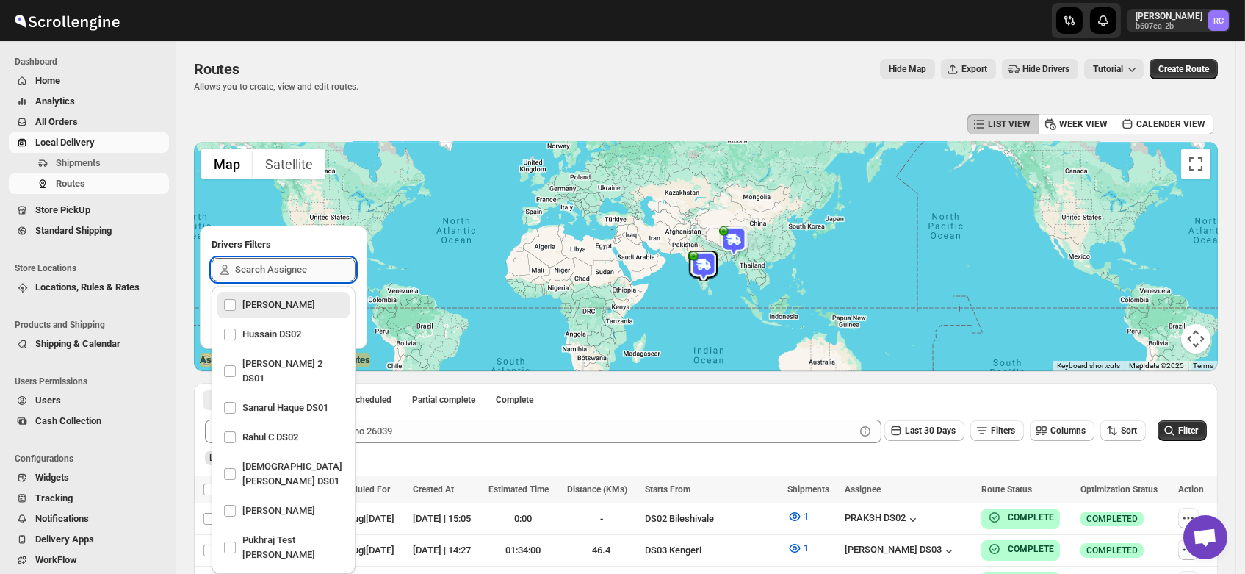
click at [242, 269] on input "text" at bounding box center [295, 270] width 120 height 24
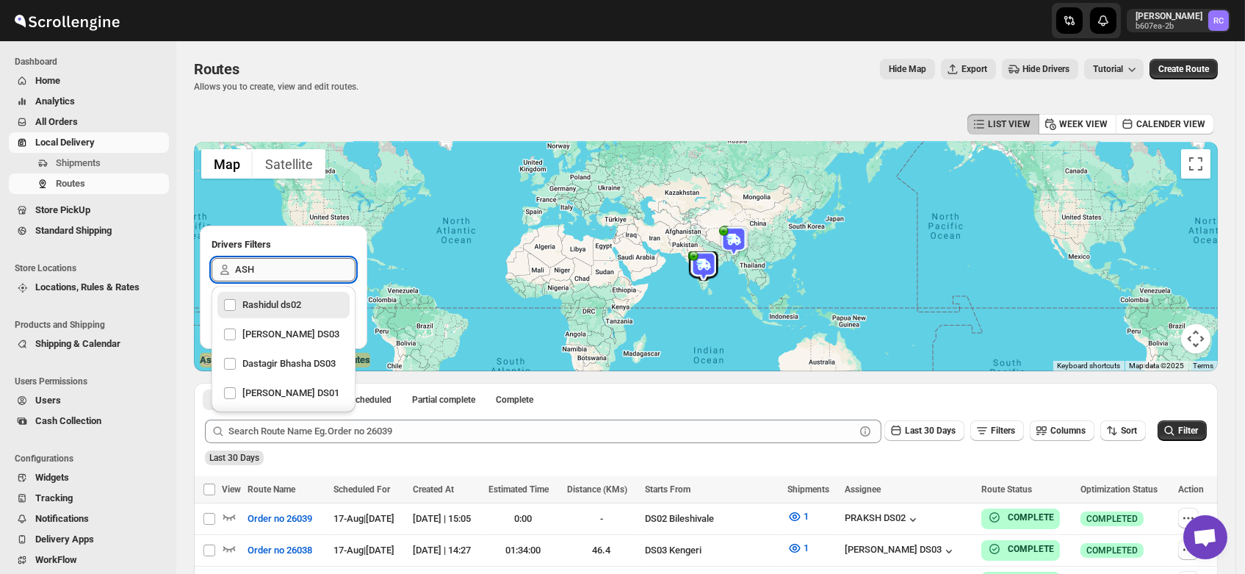
type input "ASHI"
click at [267, 328] on div "[PERSON_NAME] DS03" at bounding box center [283, 334] width 120 height 21
checkbox input "true"
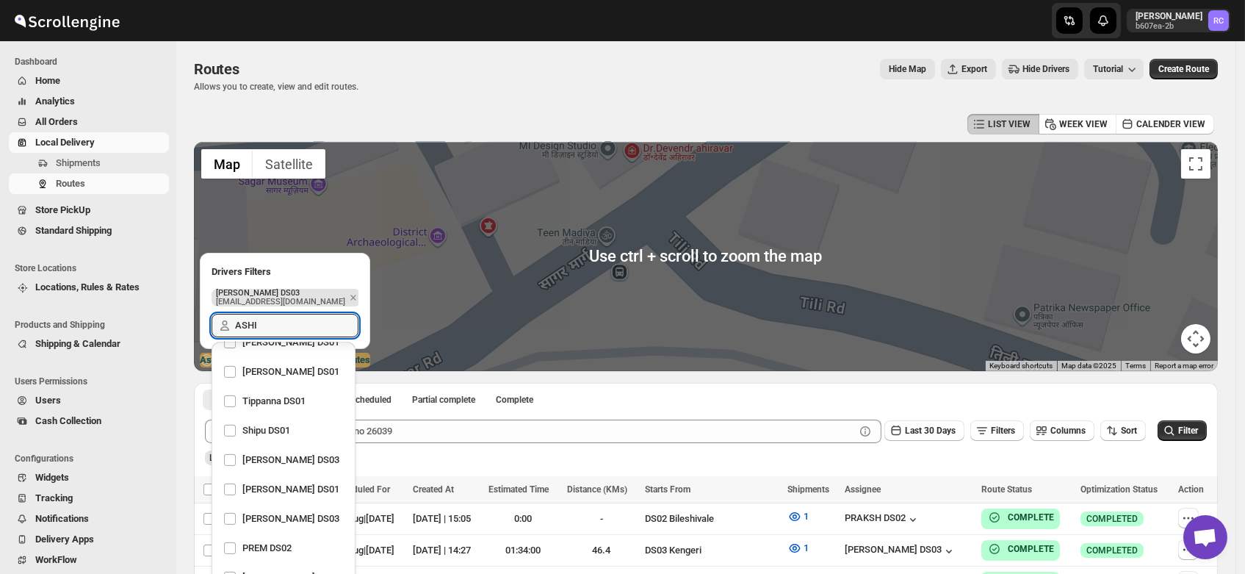
scroll to position [1496, 0]
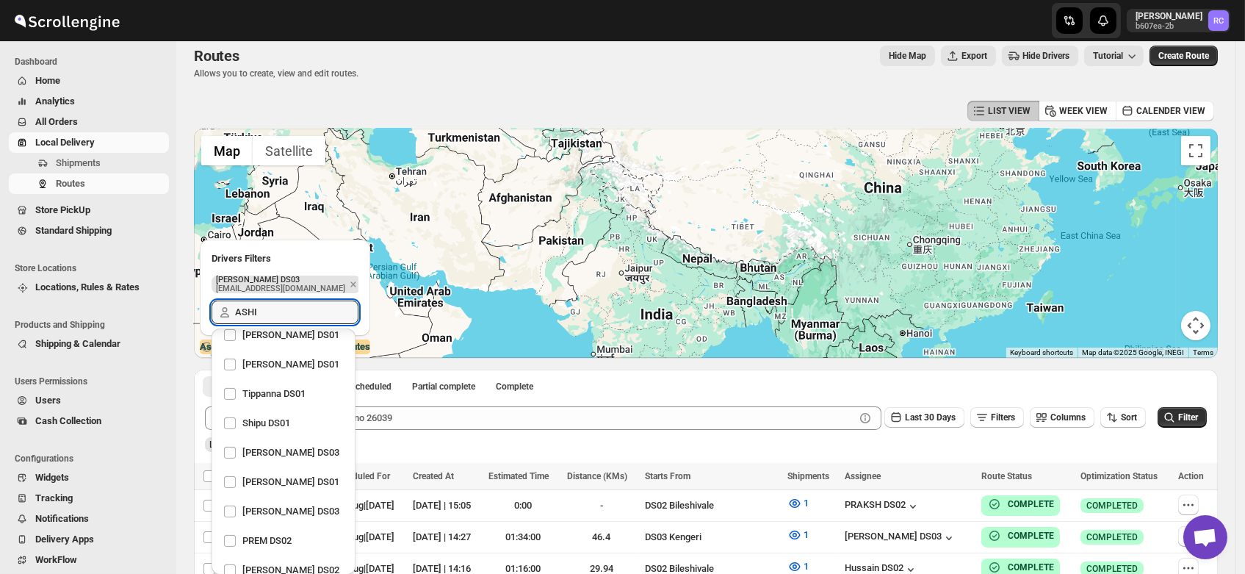
type input "ASHI"
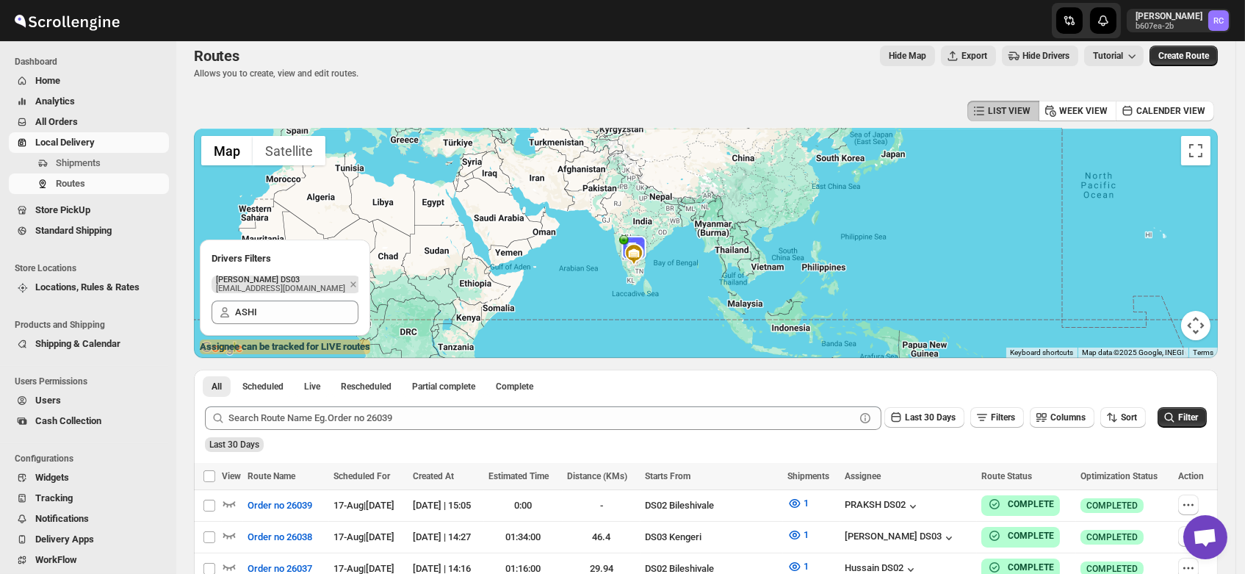
drag, startPoint x: 665, startPoint y: 328, endPoint x: 654, endPoint y: 233, distance: 96.1
click at [654, 233] on div at bounding box center [706, 243] width 1024 height 229
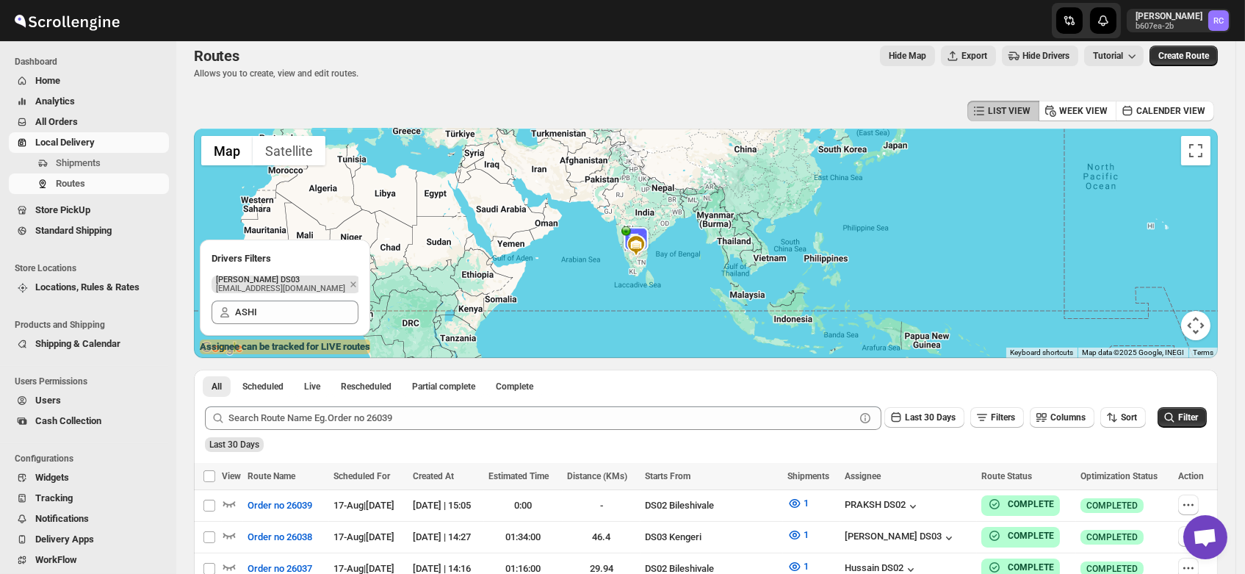
drag, startPoint x: 641, startPoint y: 270, endPoint x: 646, endPoint y: 253, distance: 18.4
click at [646, 253] on div at bounding box center [706, 243] width 1024 height 229
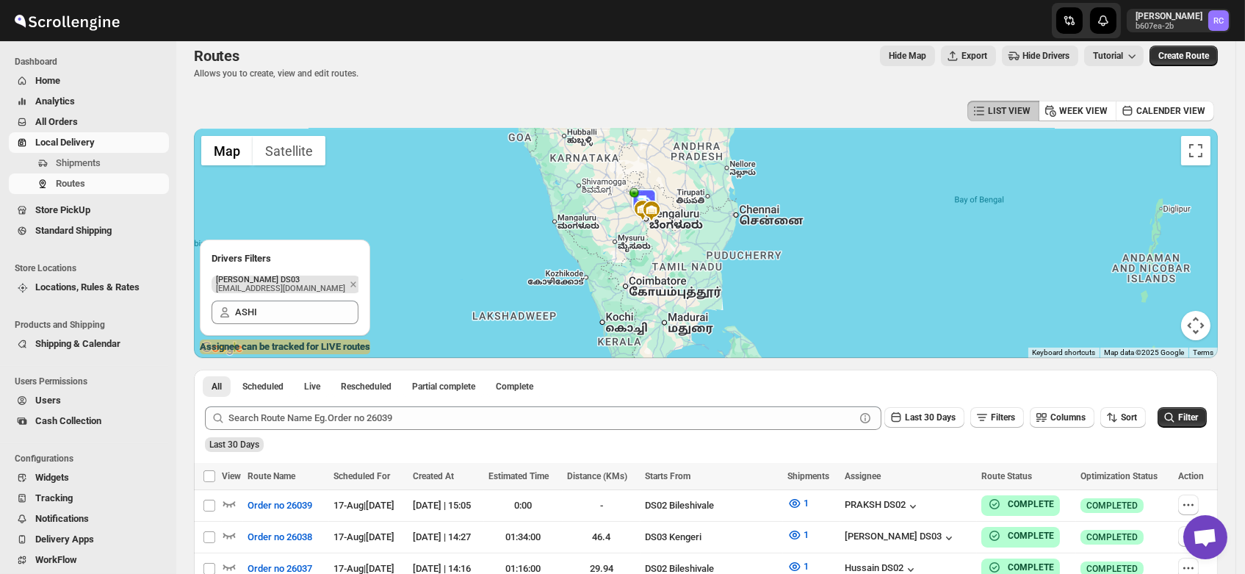
drag, startPoint x: 602, startPoint y: 193, endPoint x: 640, endPoint y: 250, distance: 69.3
click at [640, 250] on div at bounding box center [706, 243] width 1024 height 229
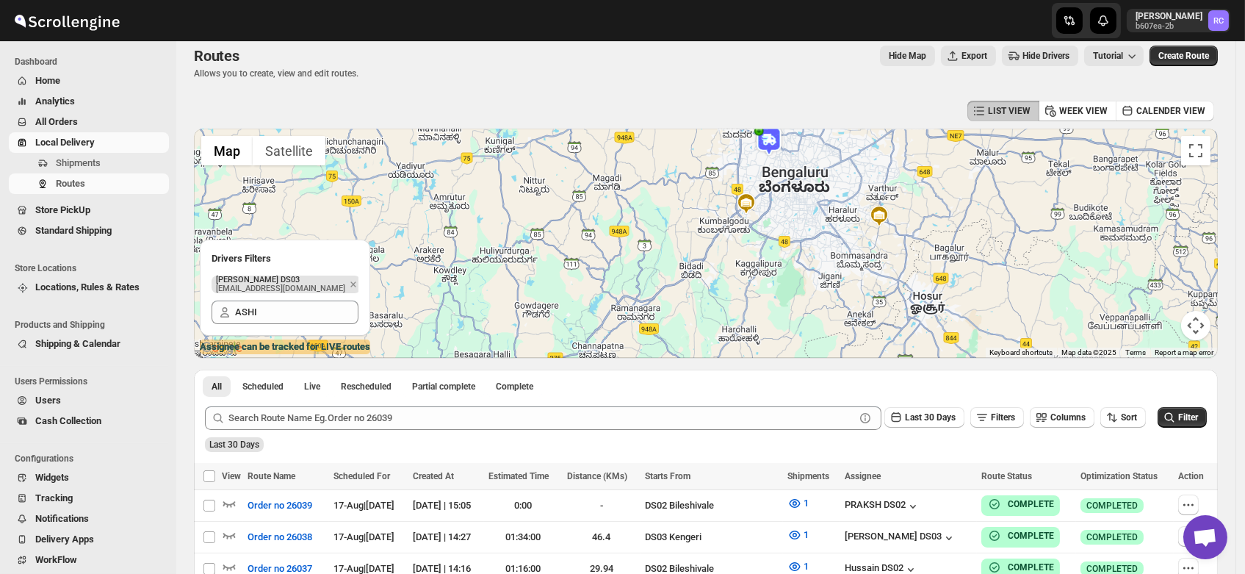
drag, startPoint x: 652, startPoint y: 181, endPoint x: 711, endPoint y: 300, distance: 132.7
click at [711, 300] on div at bounding box center [706, 243] width 1024 height 229
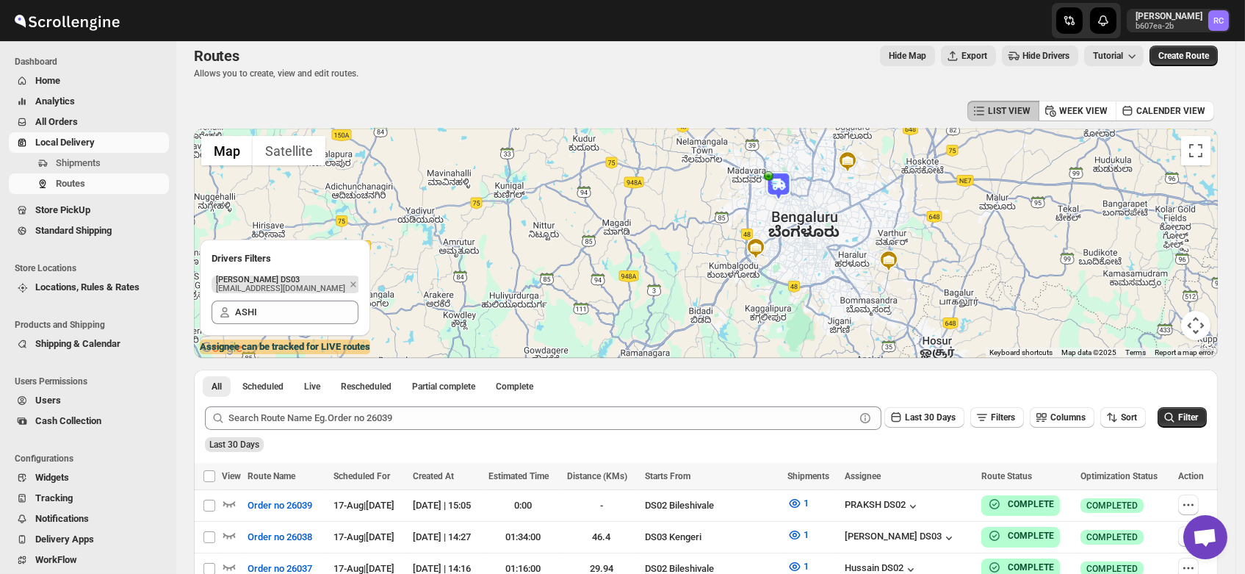
drag, startPoint x: 758, startPoint y: 168, endPoint x: 769, endPoint y: 223, distance: 55.5
click at [769, 223] on div at bounding box center [706, 243] width 1024 height 229
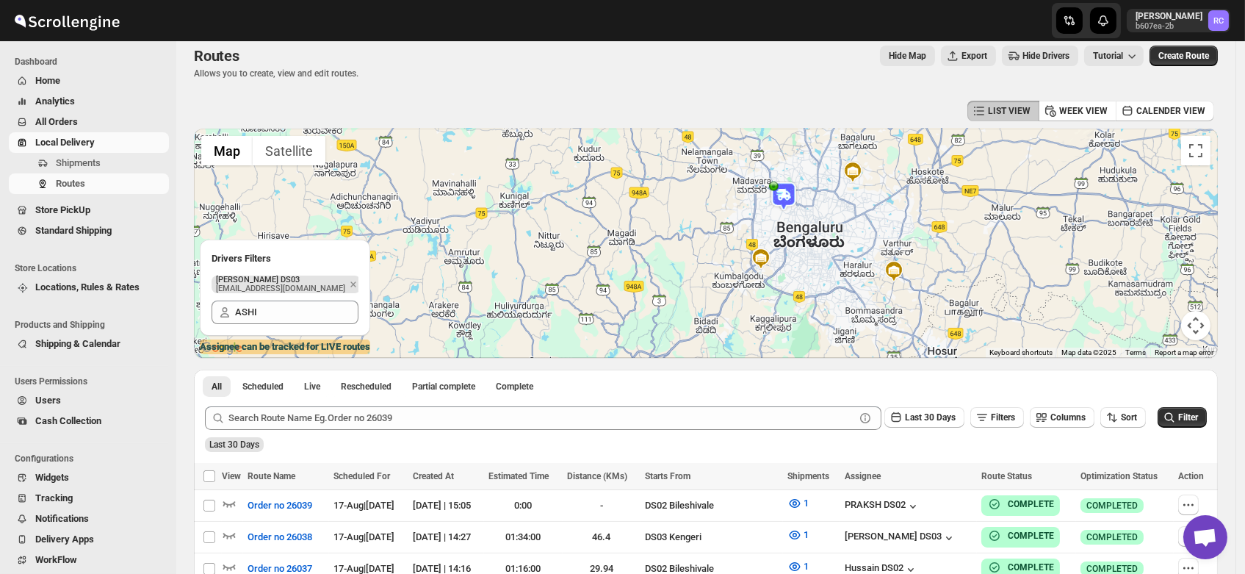
click at [787, 192] on img at bounding box center [783, 195] width 29 height 29
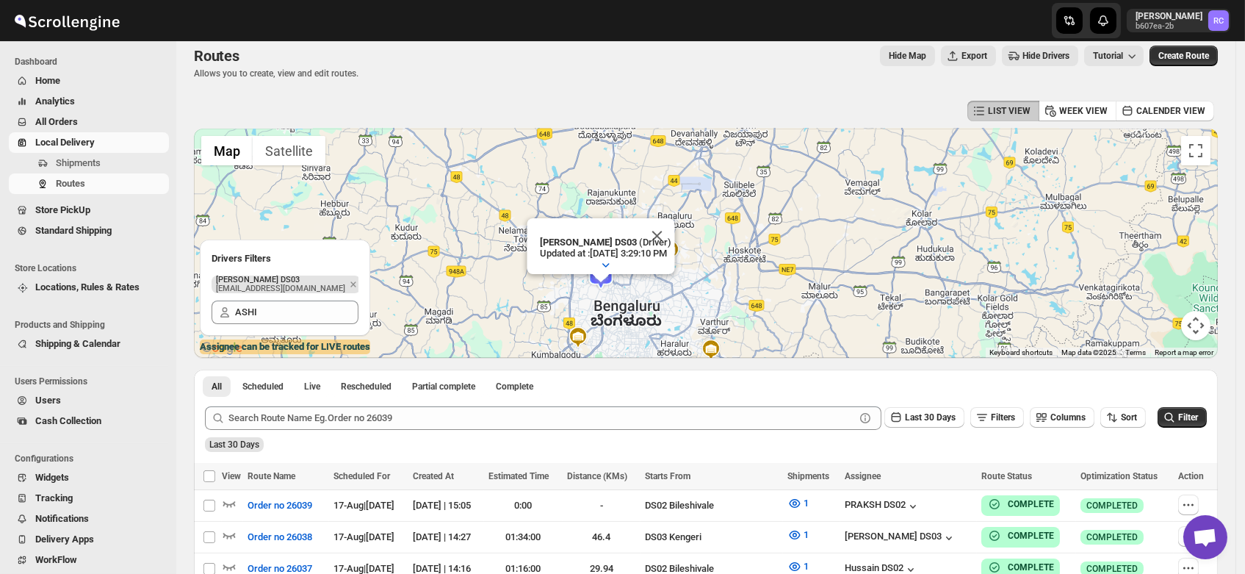
drag, startPoint x: 472, startPoint y: 296, endPoint x: 765, endPoint y: 271, distance: 293.4
click at [765, 271] on div "To navigate, press the arrow keys. ashik uddin DS03 (Driver) Updated at : 8/17/…" at bounding box center [706, 243] width 1024 height 229
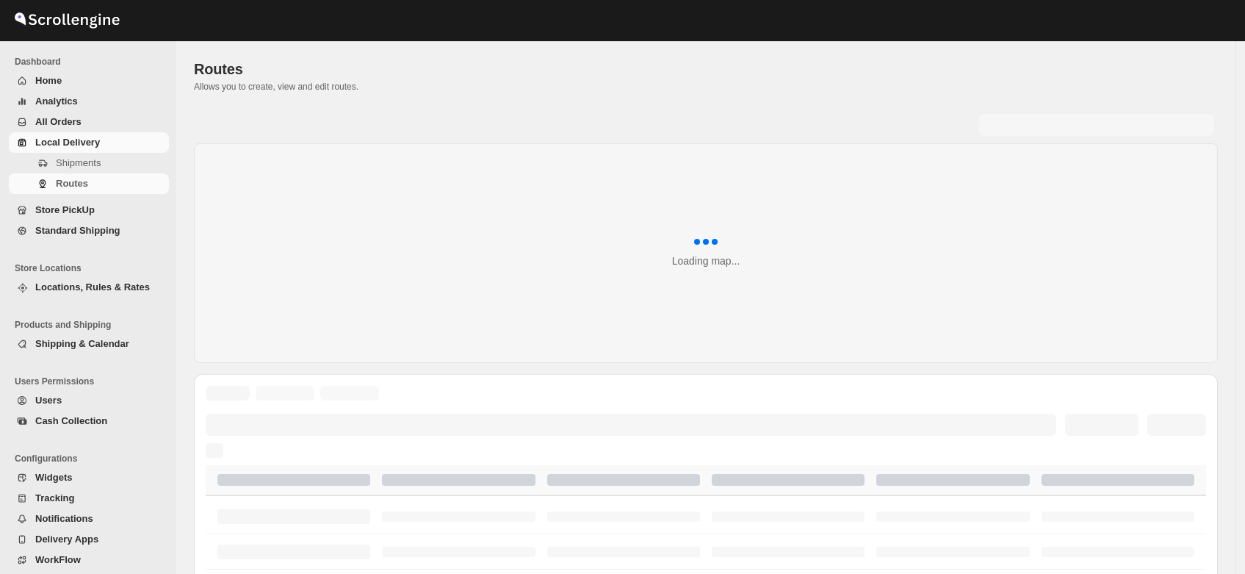
scroll to position [13, 0]
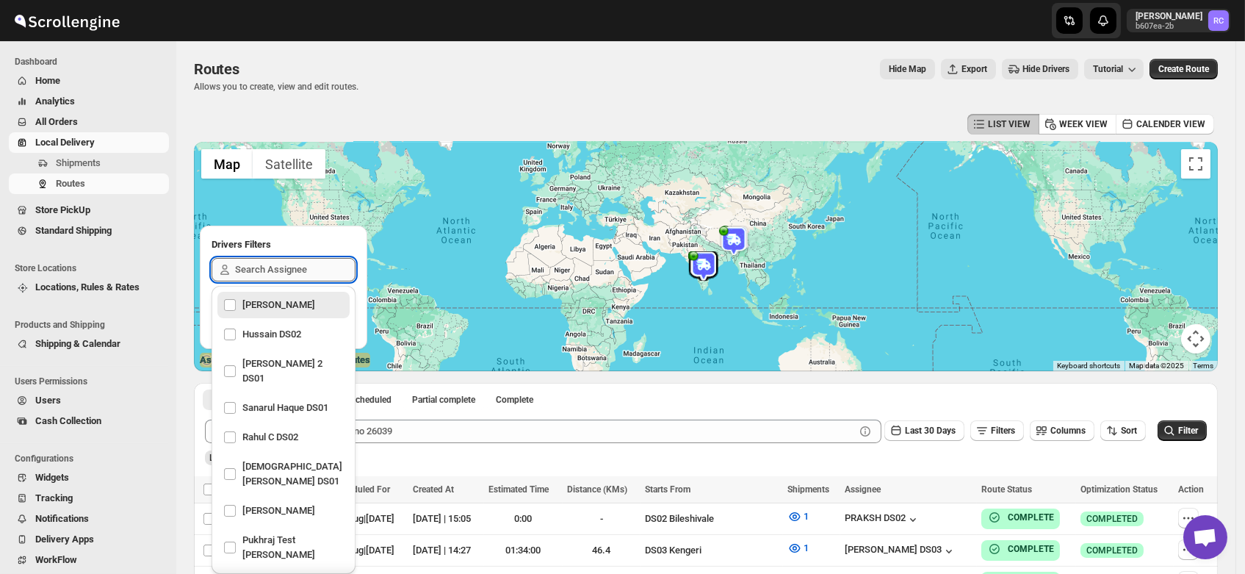
click at [250, 266] on input "text" at bounding box center [295, 270] width 120 height 24
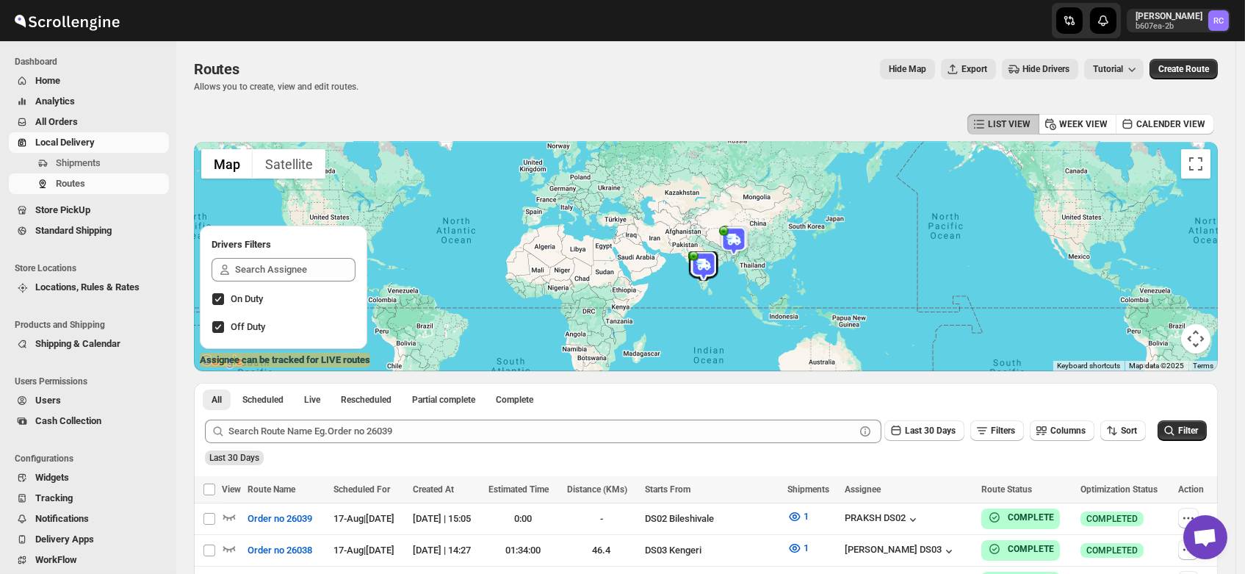
click at [544, 480] on th "Estimated Time" at bounding box center [523, 489] width 79 height 27
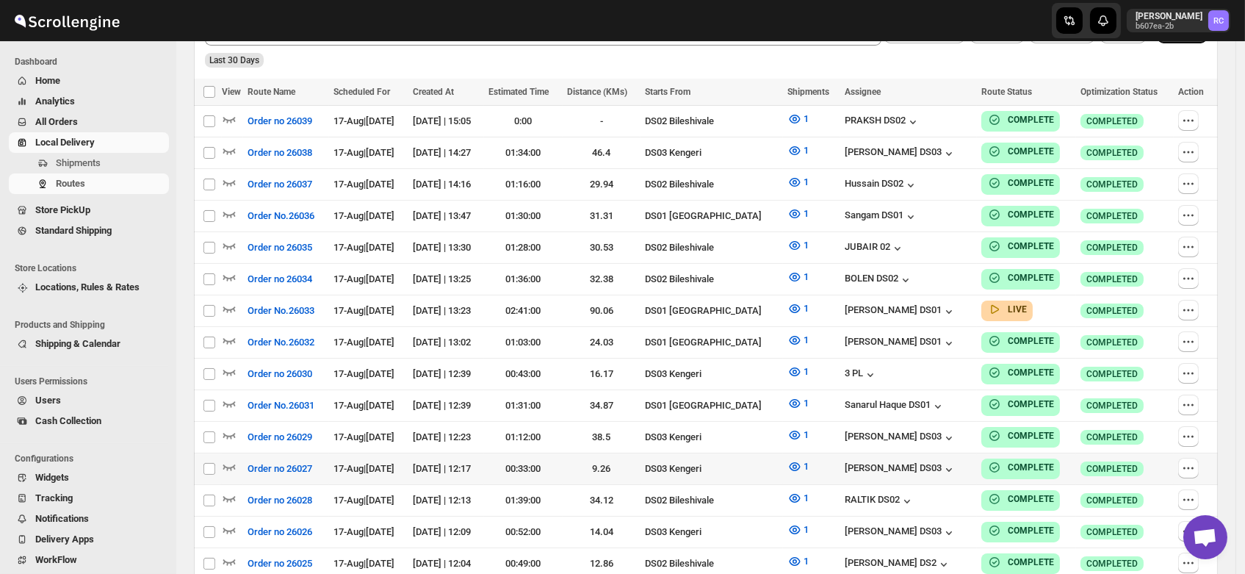
scroll to position [398, 0]
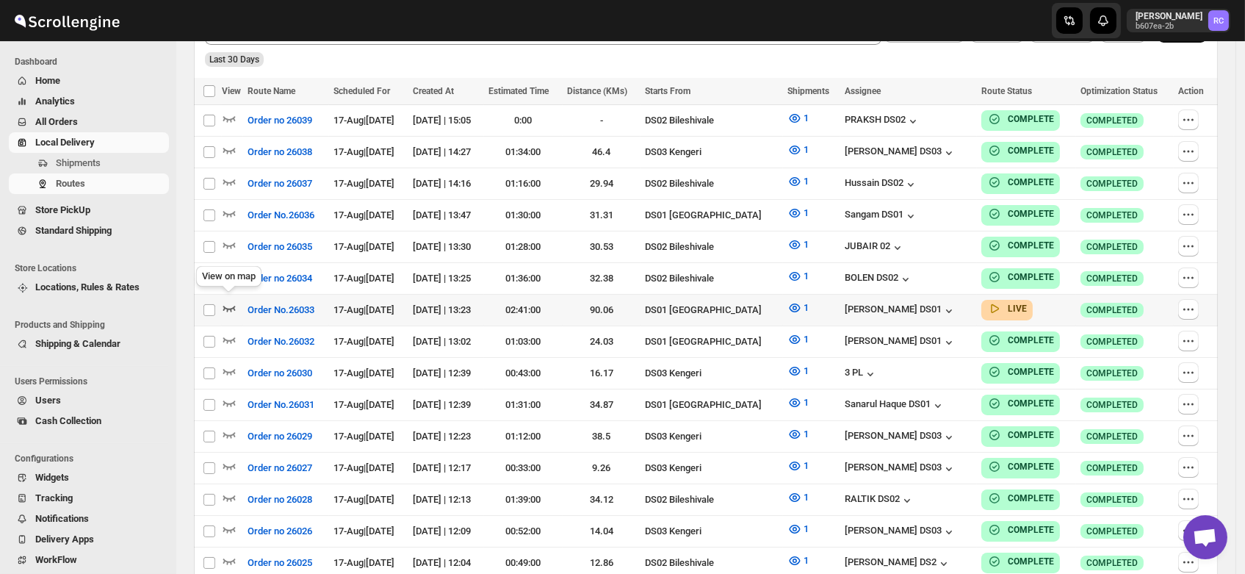
click at [223, 300] on icon "button" at bounding box center [229, 307] width 15 height 15
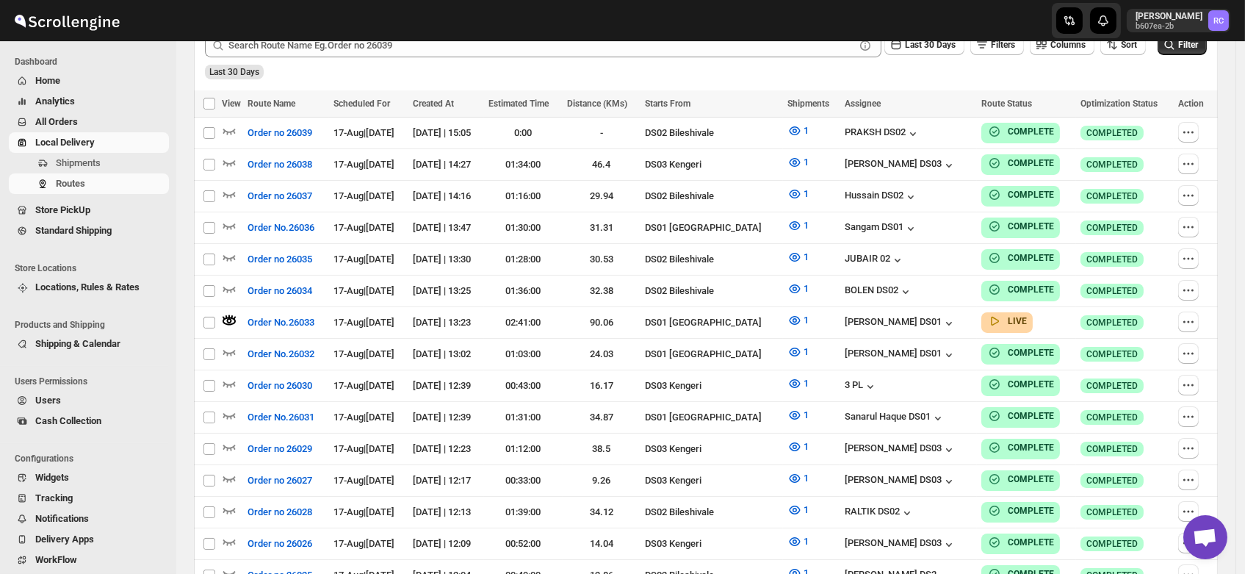
scroll to position [0, 0]
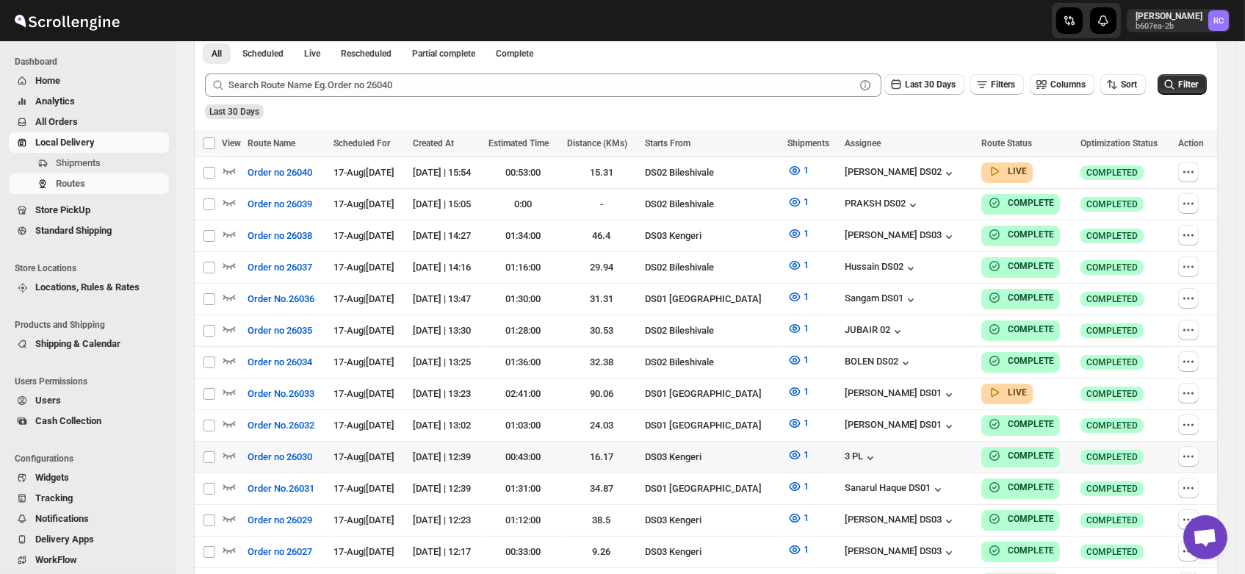
scroll to position [347, 0]
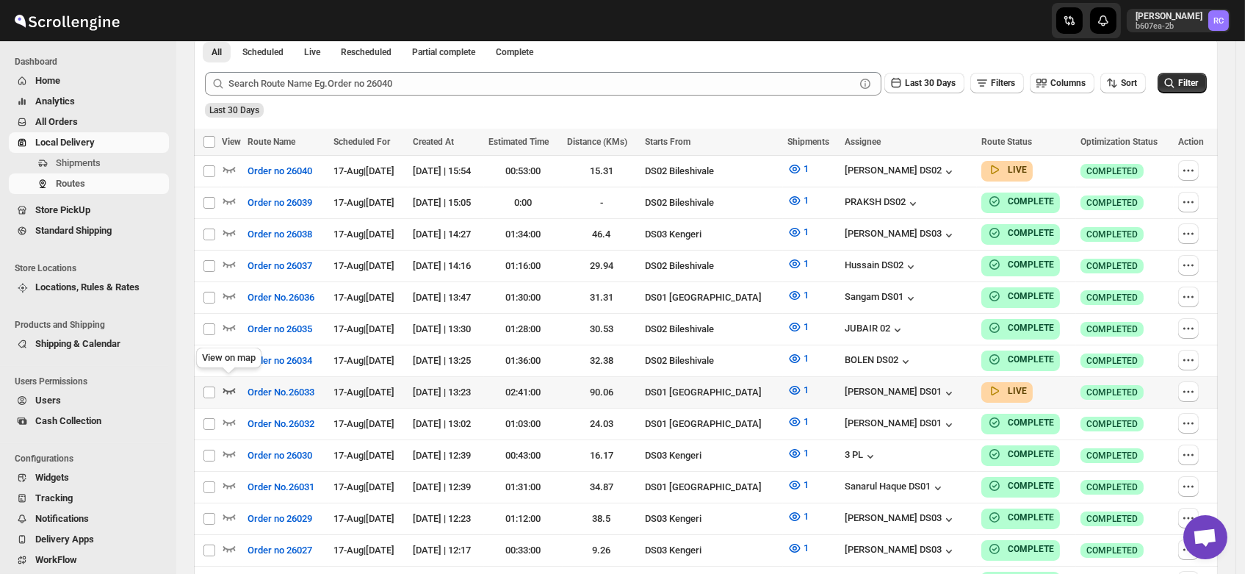
click at [226, 383] on icon "button" at bounding box center [229, 390] width 15 height 15
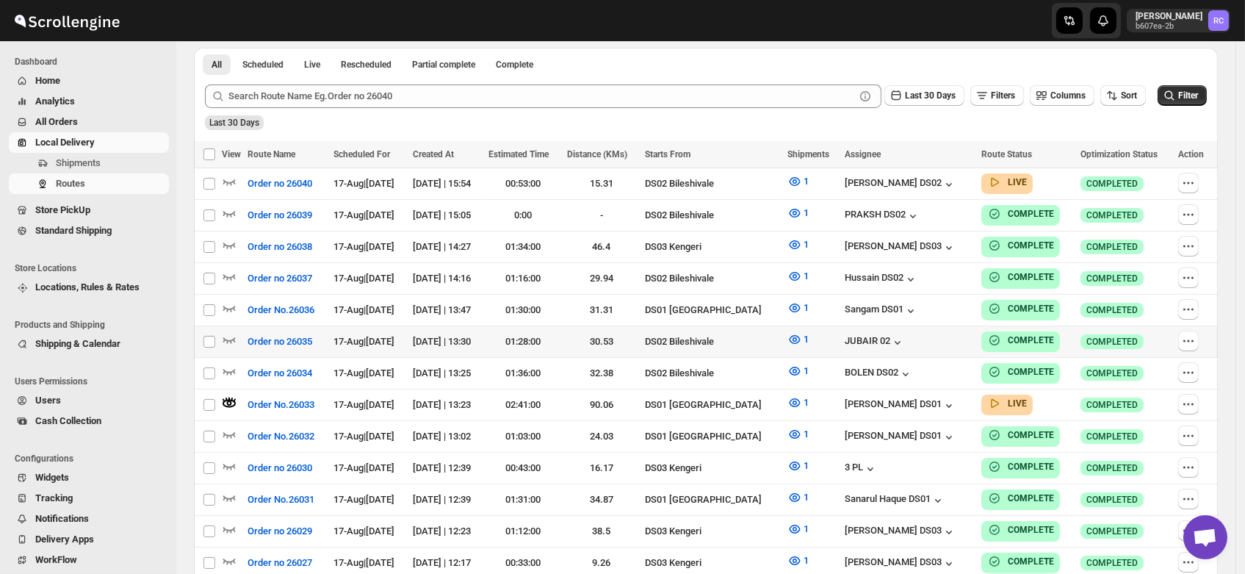
scroll to position [0, 0]
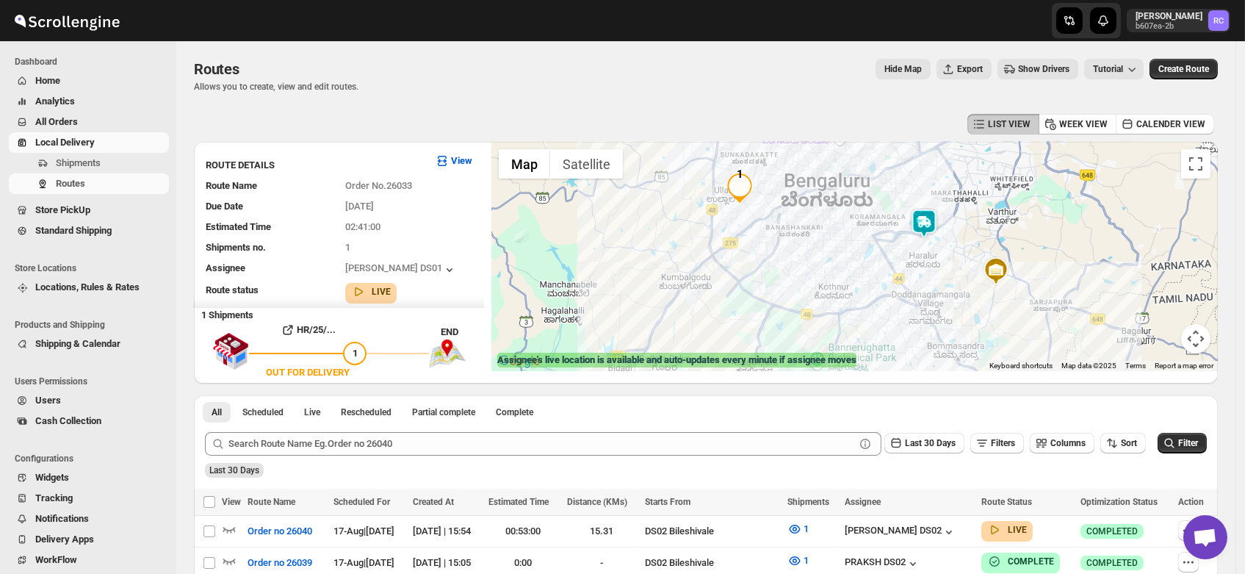
click at [928, 222] on img at bounding box center [923, 223] width 29 height 29
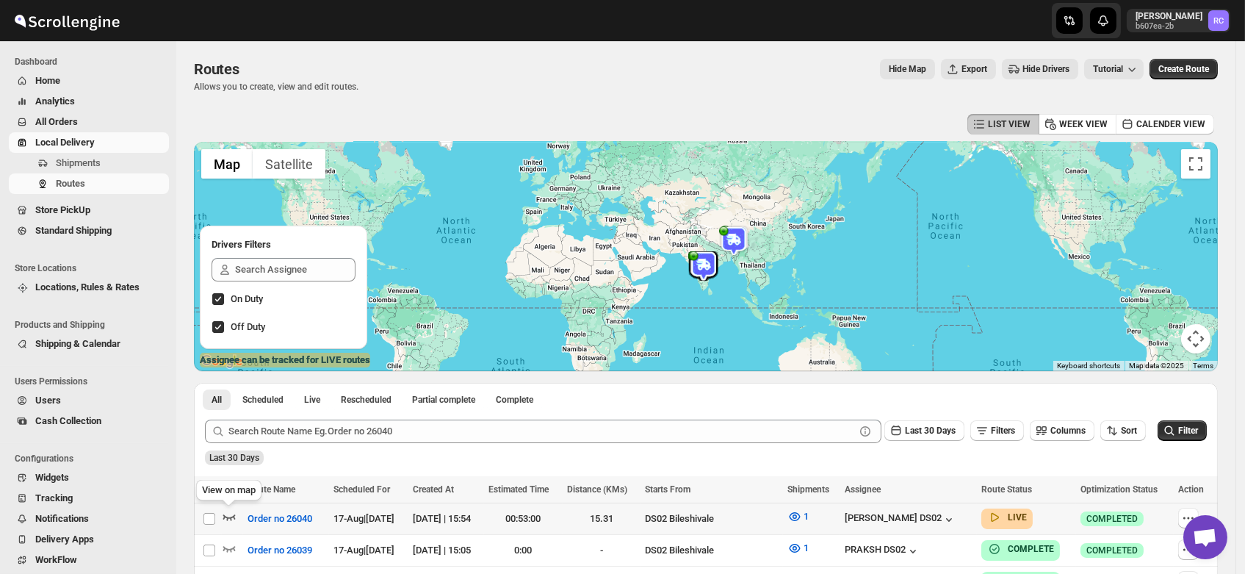
click at [229, 511] on icon "button" at bounding box center [229, 516] width 15 height 15
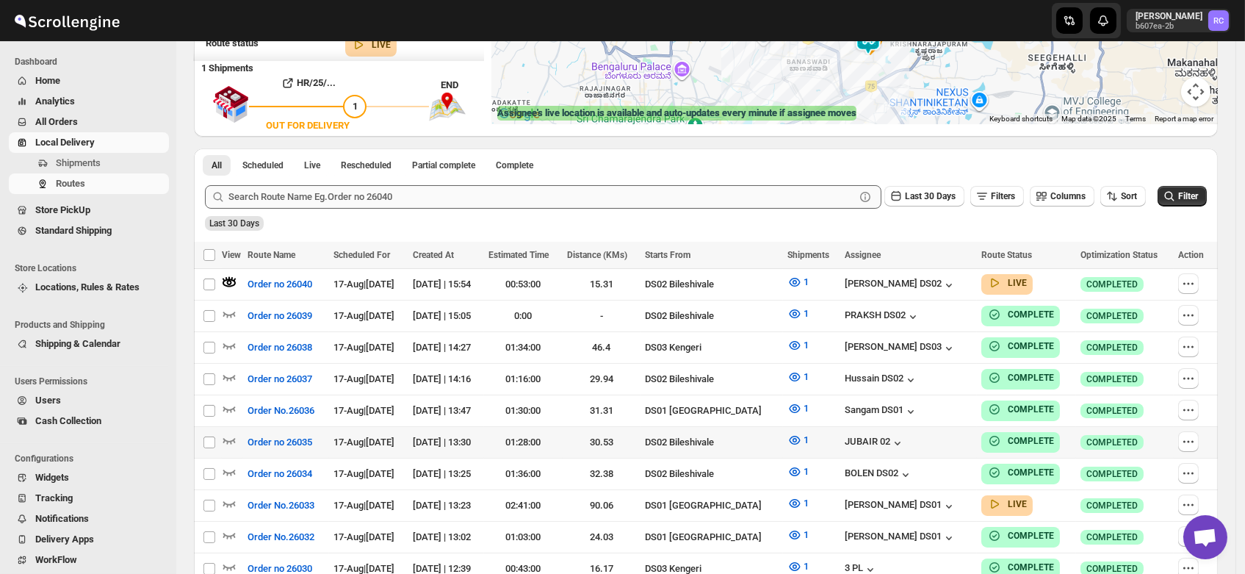
scroll to position [248, 0]
click at [227, 495] on icon "button" at bounding box center [229, 502] width 15 height 15
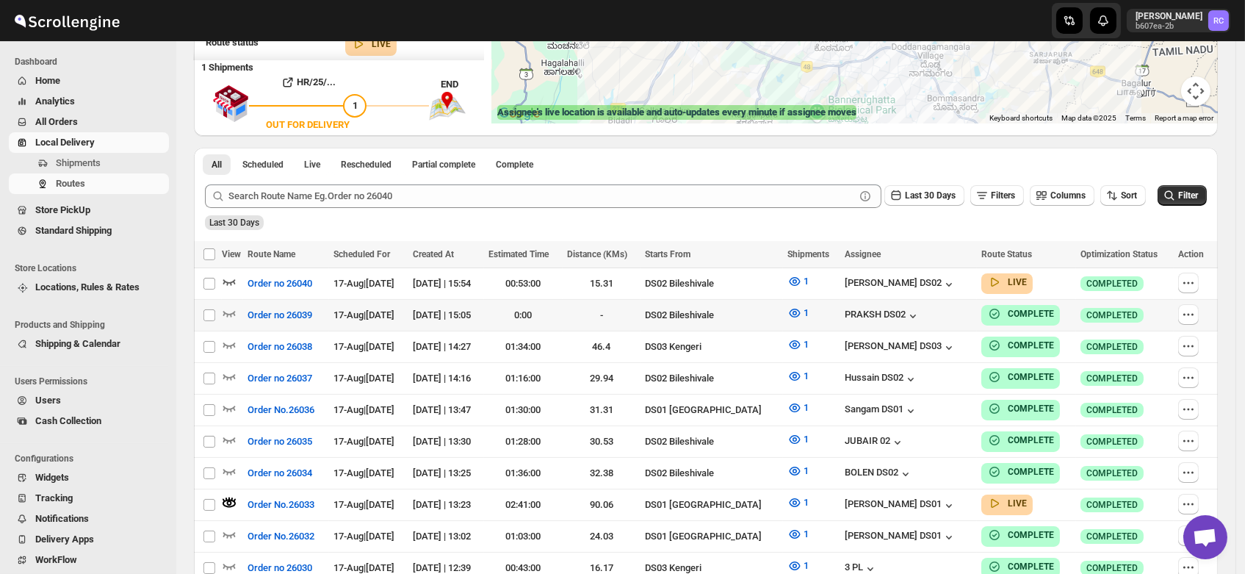
scroll to position [0, 0]
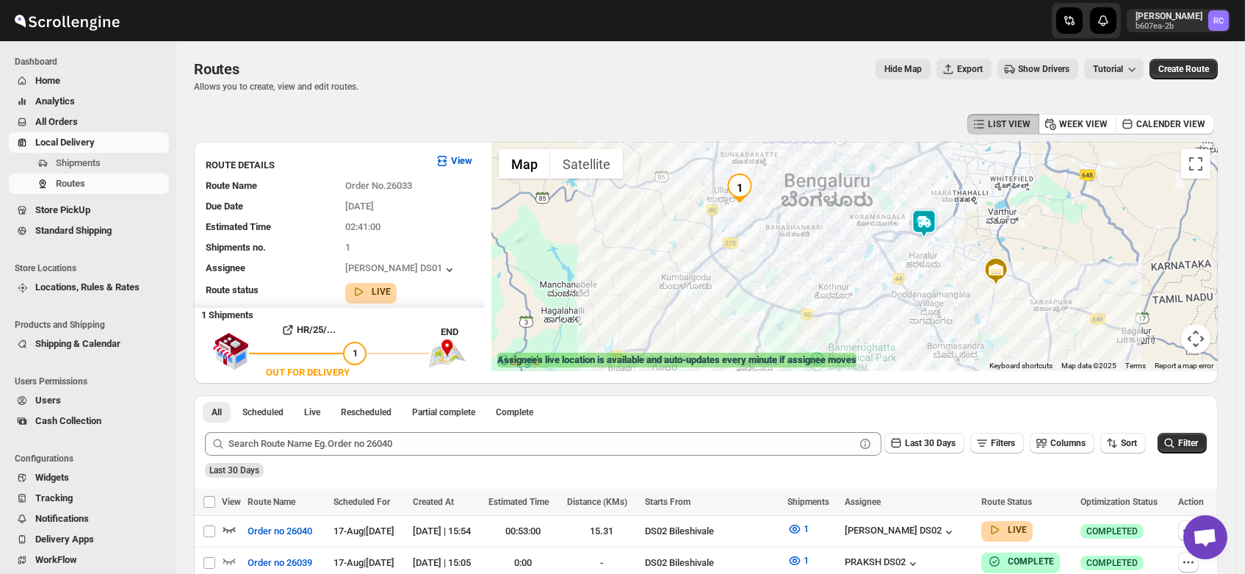
click at [928, 222] on img at bounding box center [923, 223] width 29 height 29
